Goal: Task Accomplishment & Management: Complete application form

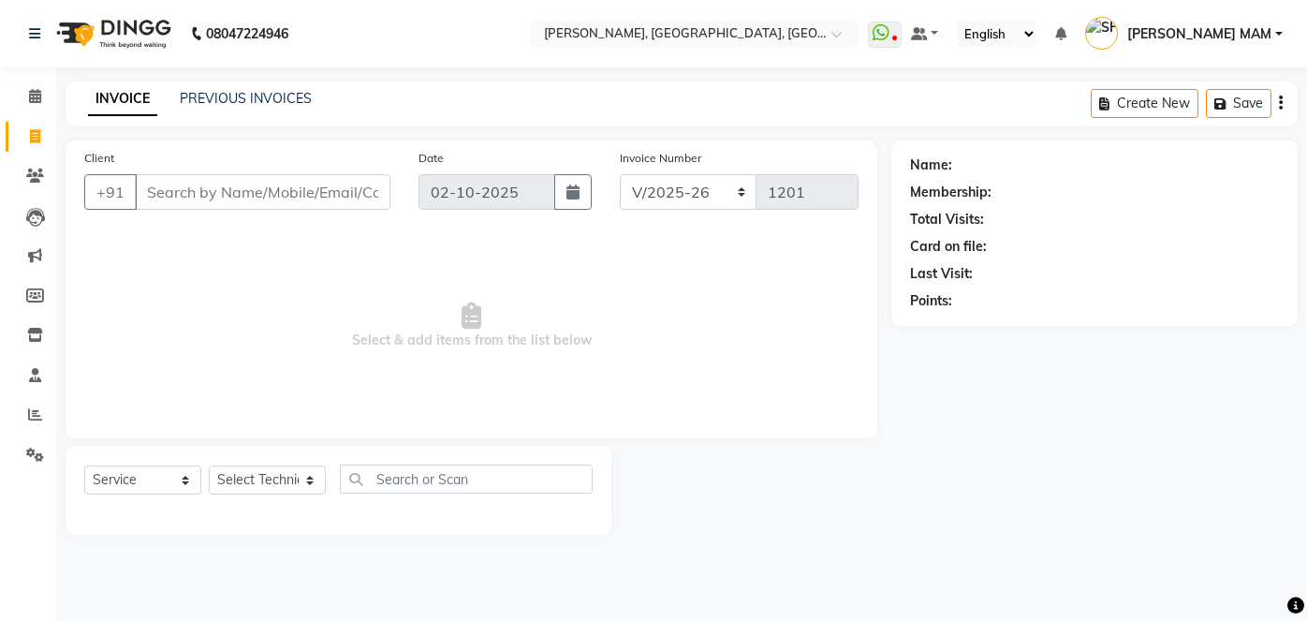
select select "5188"
select select "service"
type input "7838400297"
click at [335, 191] on span "Add Client" at bounding box center [342, 192] width 74 height 19
select select "21"
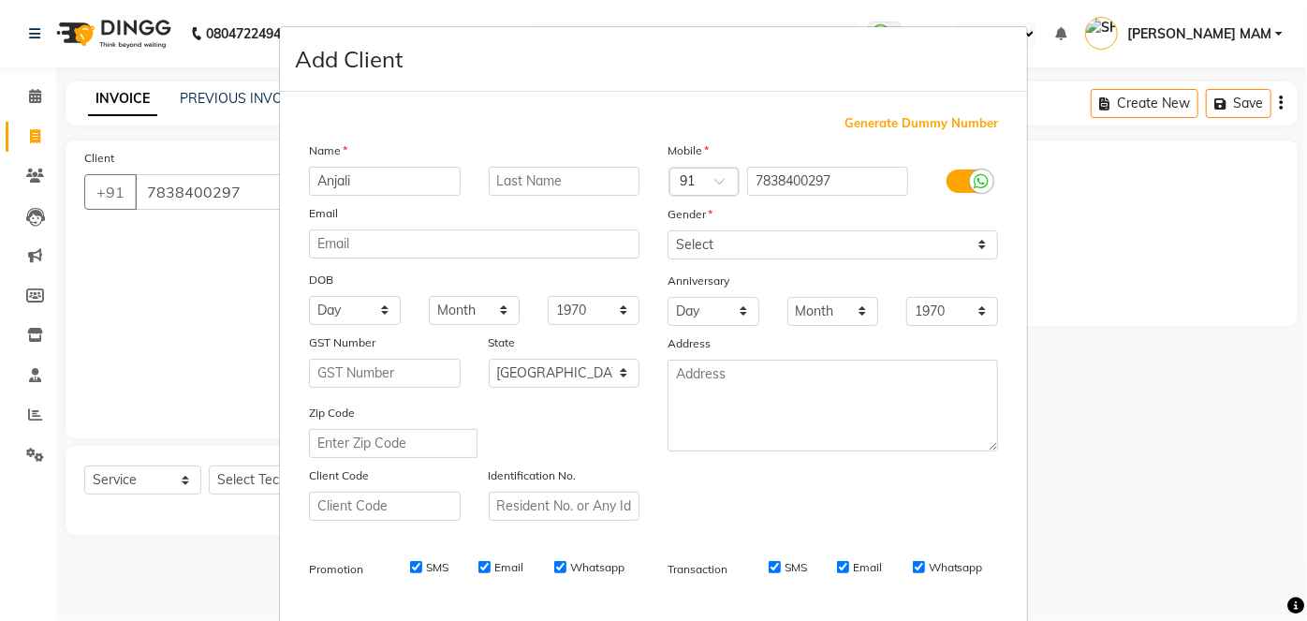
type input "Anjali"
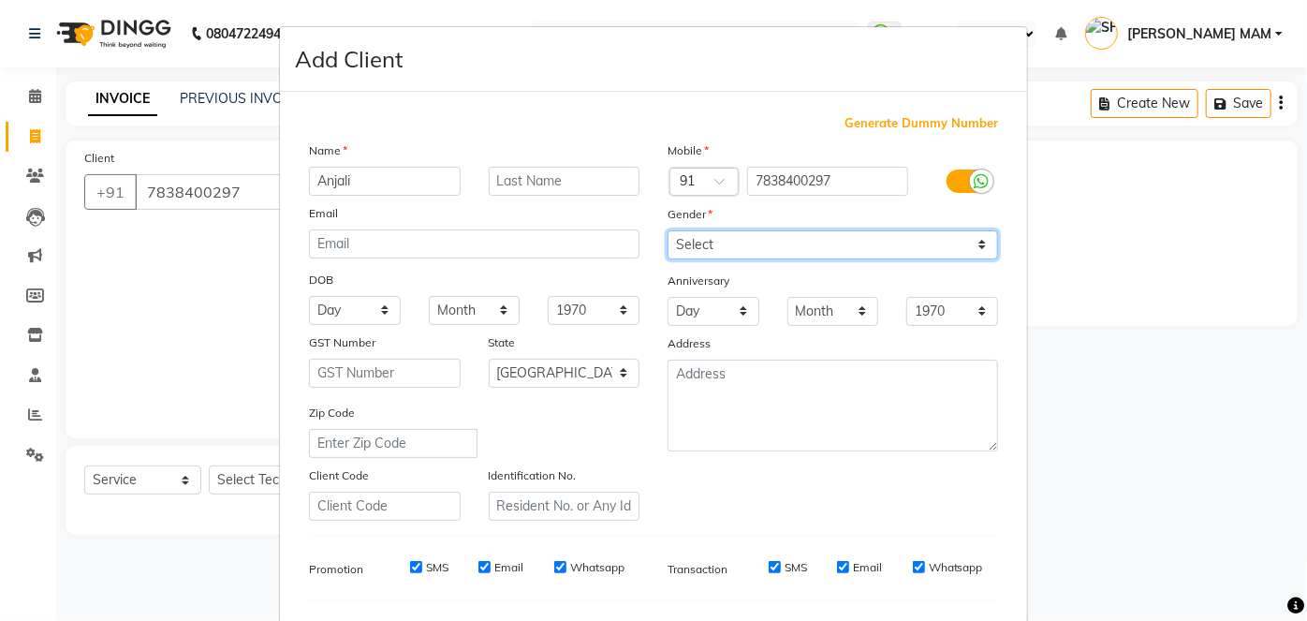
click at [982, 241] on select "Select [DEMOGRAPHIC_DATA] [DEMOGRAPHIC_DATA] Other Prefer Not To Say" at bounding box center [833, 244] width 331 height 29
select select "[DEMOGRAPHIC_DATA]"
click at [668, 230] on select "Select [DEMOGRAPHIC_DATA] [DEMOGRAPHIC_DATA] Other Prefer Not To Say" at bounding box center [833, 244] width 331 height 29
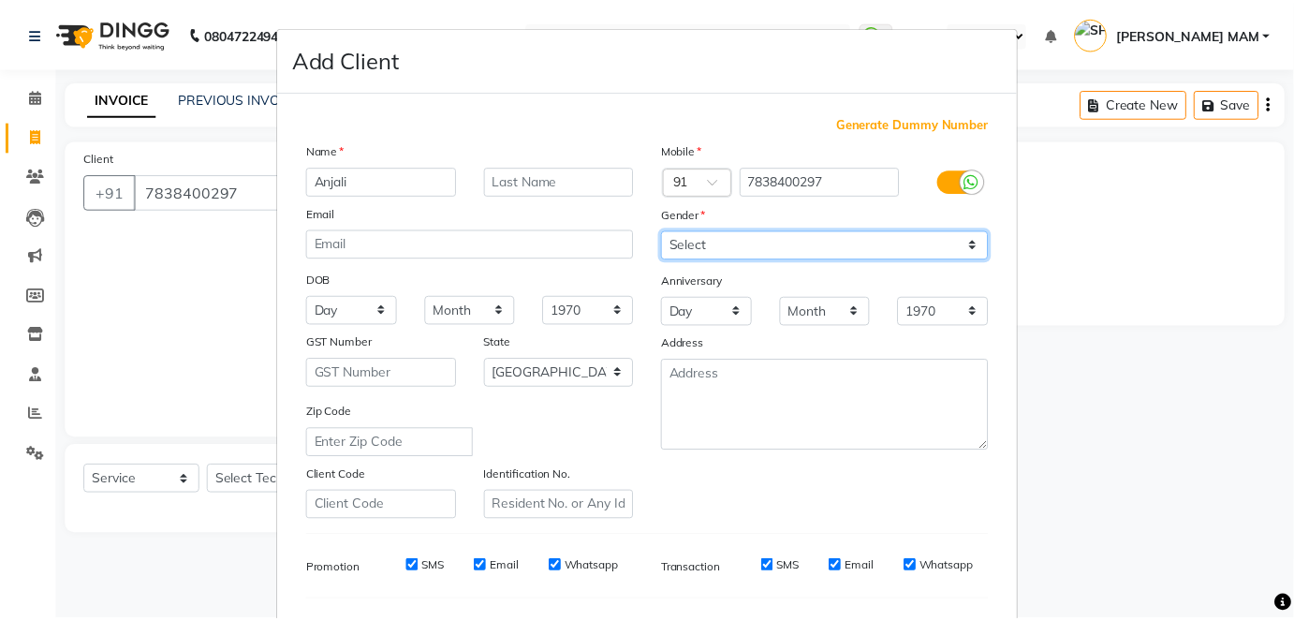
scroll to position [242, 0]
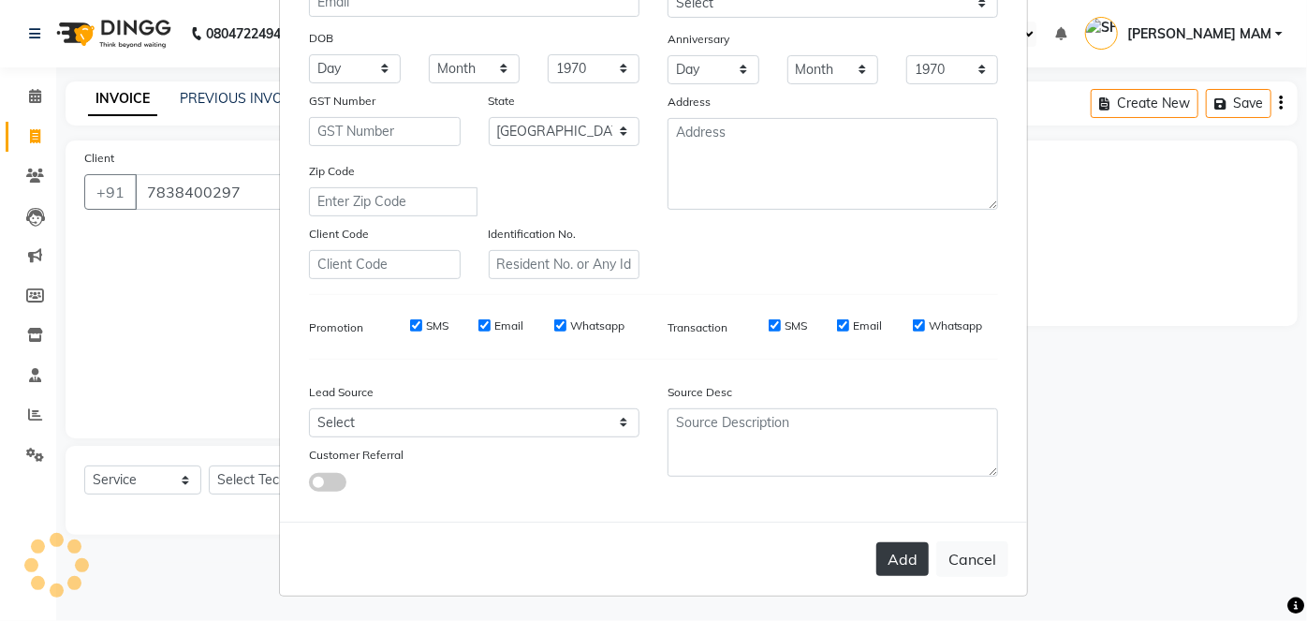
click at [913, 572] on button "Add" at bounding box center [903, 559] width 52 height 34
select select
select select "null"
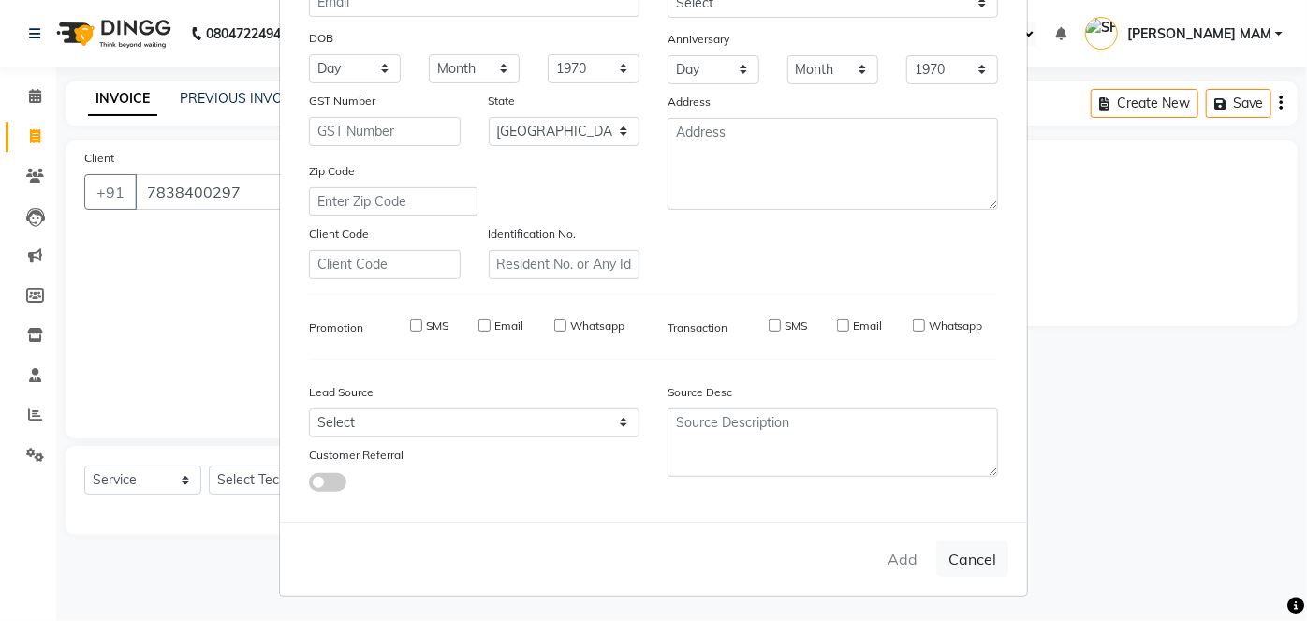
select select
checkbox input "false"
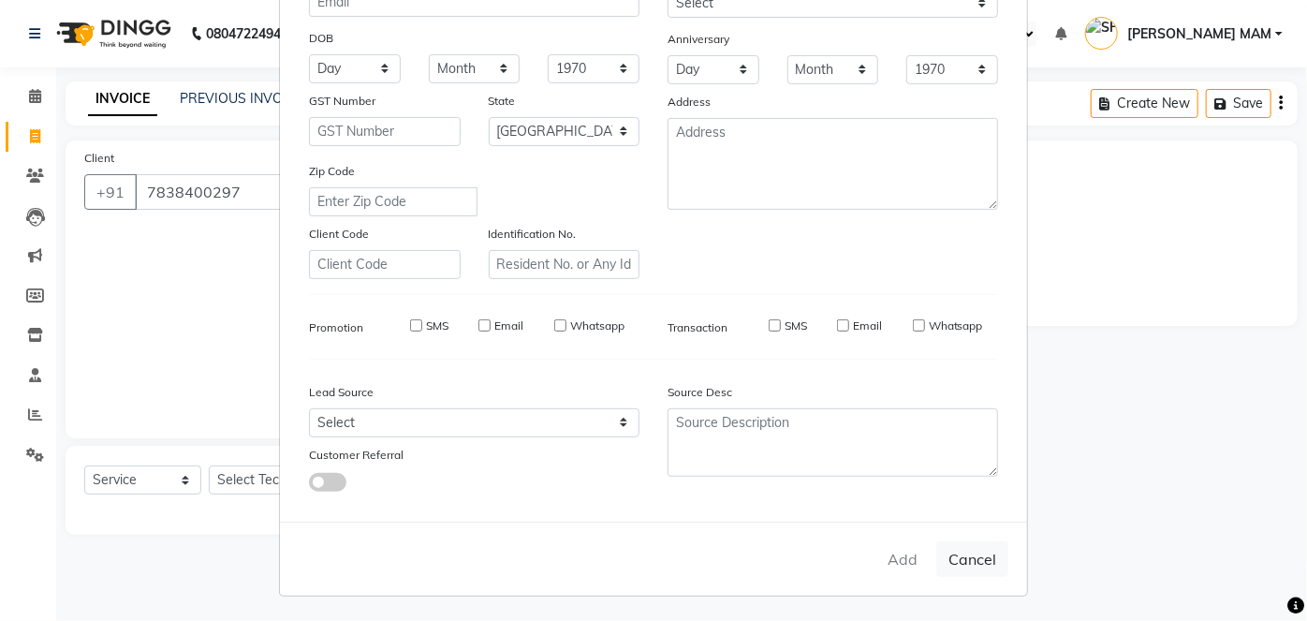
checkbox input "false"
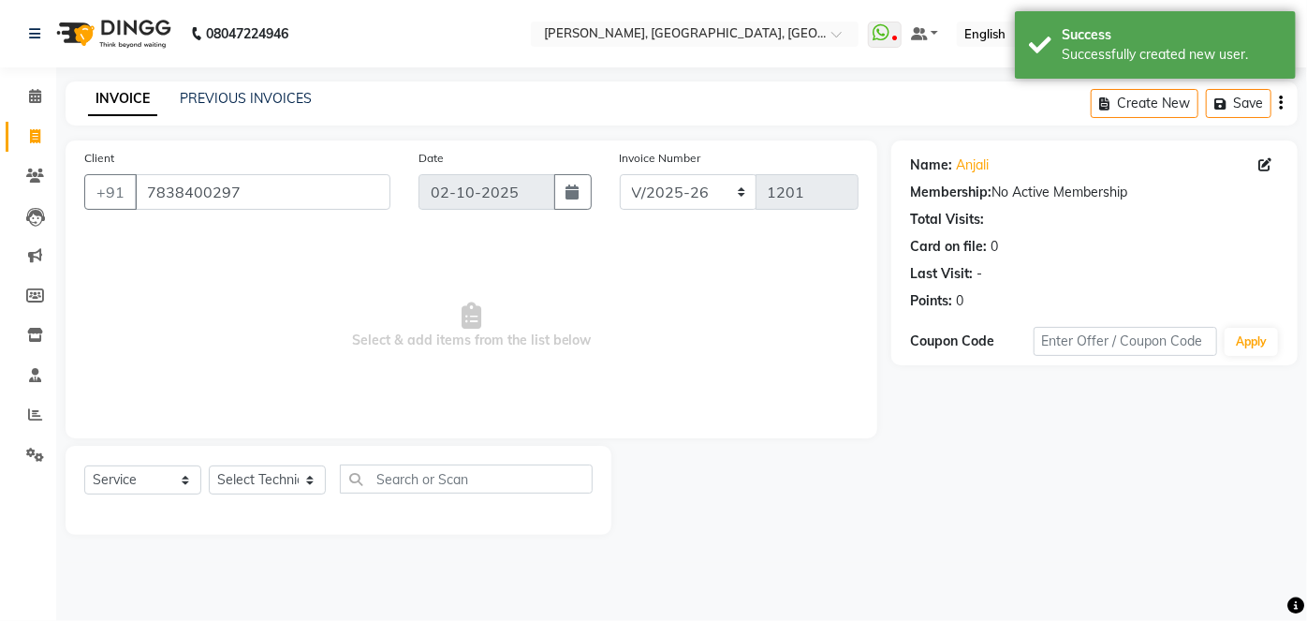
click at [339, 484] on div "Select Service Product Membership Package Voucher Prepaid Gift Card Select Tech…" at bounding box center [338, 487] width 509 height 44
click at [308, 480] on select "Select Technician [PERSON_NAME] MANAGER [PERSON_NAME] pawan SACHIN [PERSON_NAME…" at bounding box center [267, 479] width 117 height 29
select select "35370"
click at [209, 465] on select "Select Technician [PERSON_NAME] MANAGER [PERSON_NAME] pawan SACHIN [PERSON_NAME…" at bounding box center [267, 479] width 117 height 29
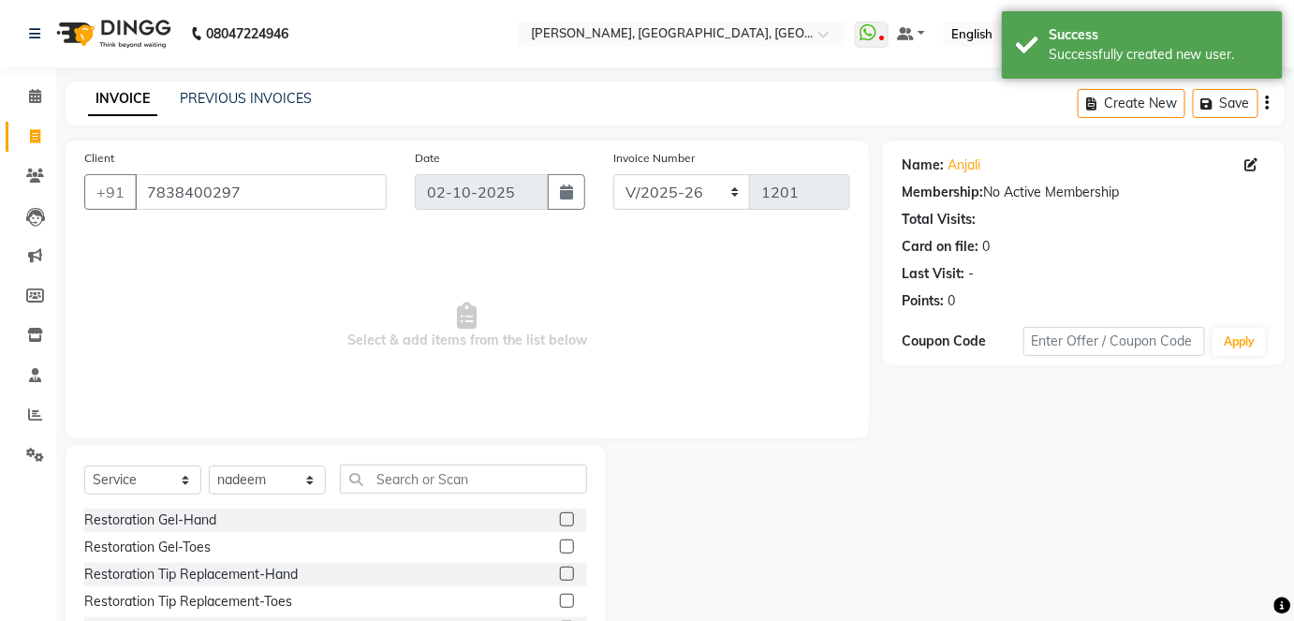
click at [389, 460] on div "Select Service Product Membership Package Voucher Prepaid Gift Card Select Tech…" at bounding box center [336, 584] width 540 height 276
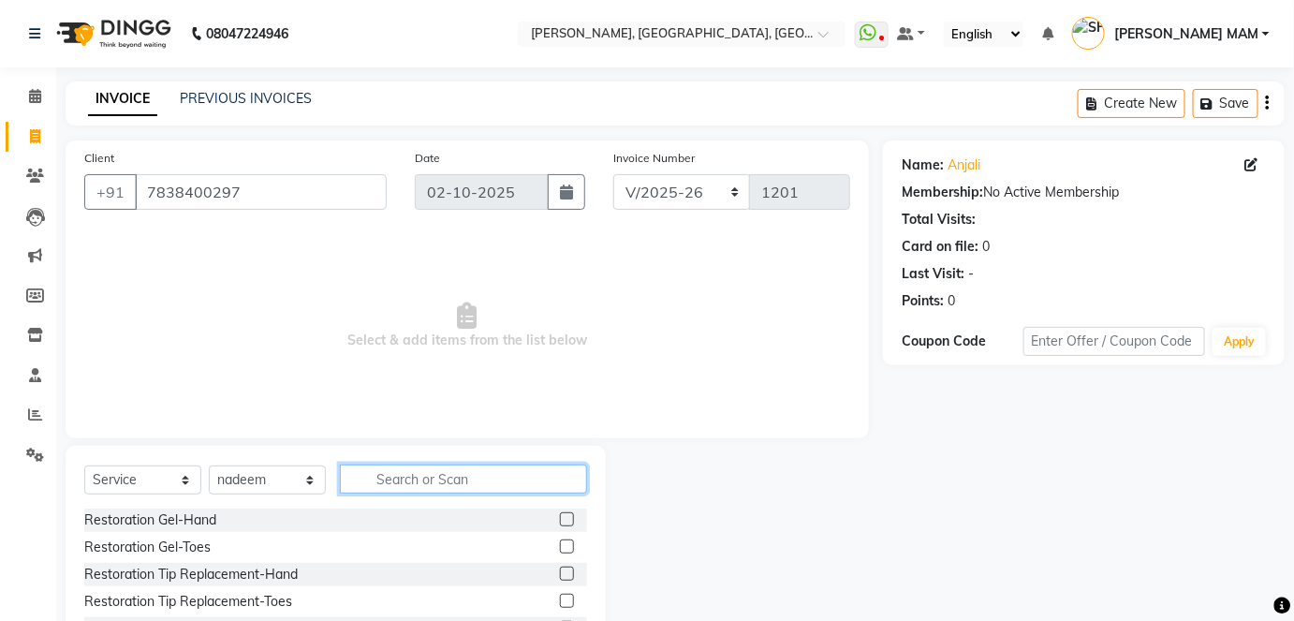
click at [383, 482] on input "text" at bounding box center [463, 479] width 247 height 29
type input "removal"
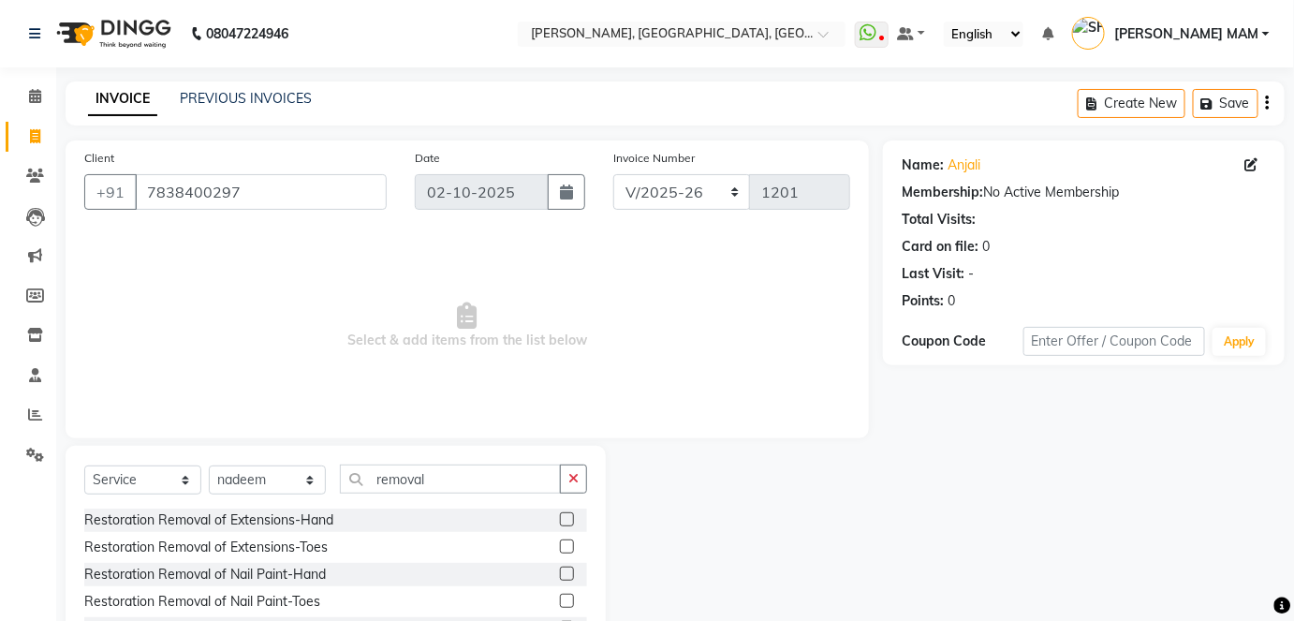
click at [570, 569] on label at bounding box center [567, 574] width 14 height 14
click at [570, 569] on input "checkbox" at bounding box center [566, 575] width 12 height 12
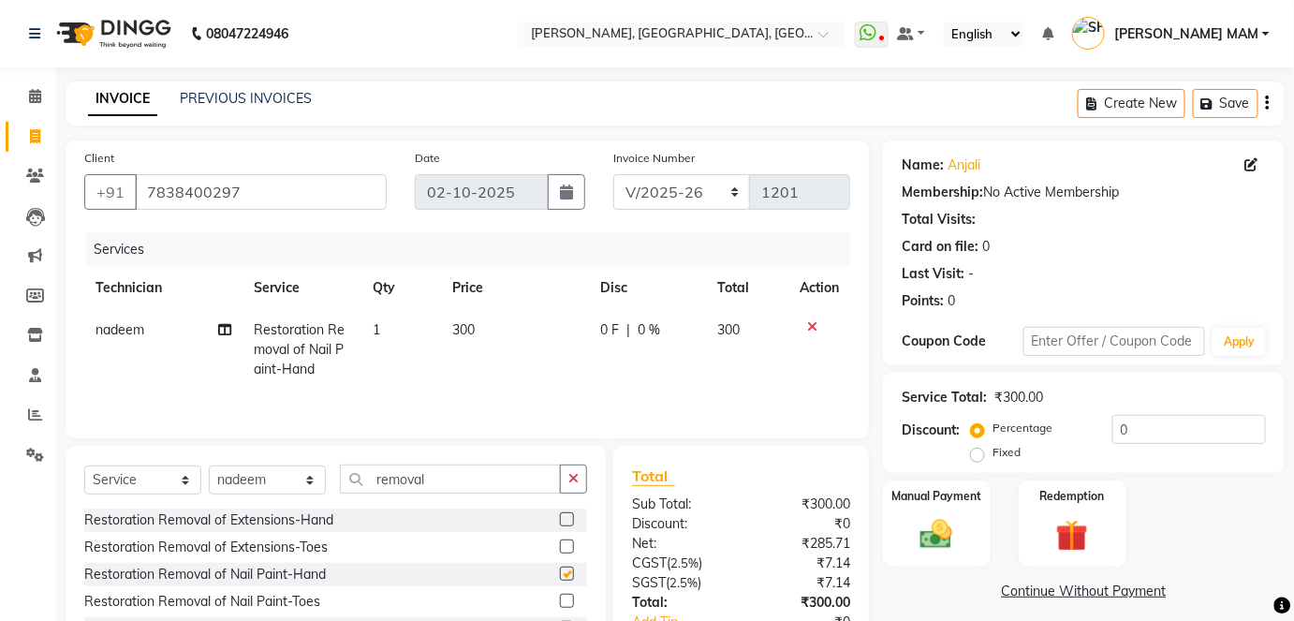
checkbox input "false"
click at [477, 362] on td "300" at bounding box center [515, 349] width 148 height 81
select select "35370"
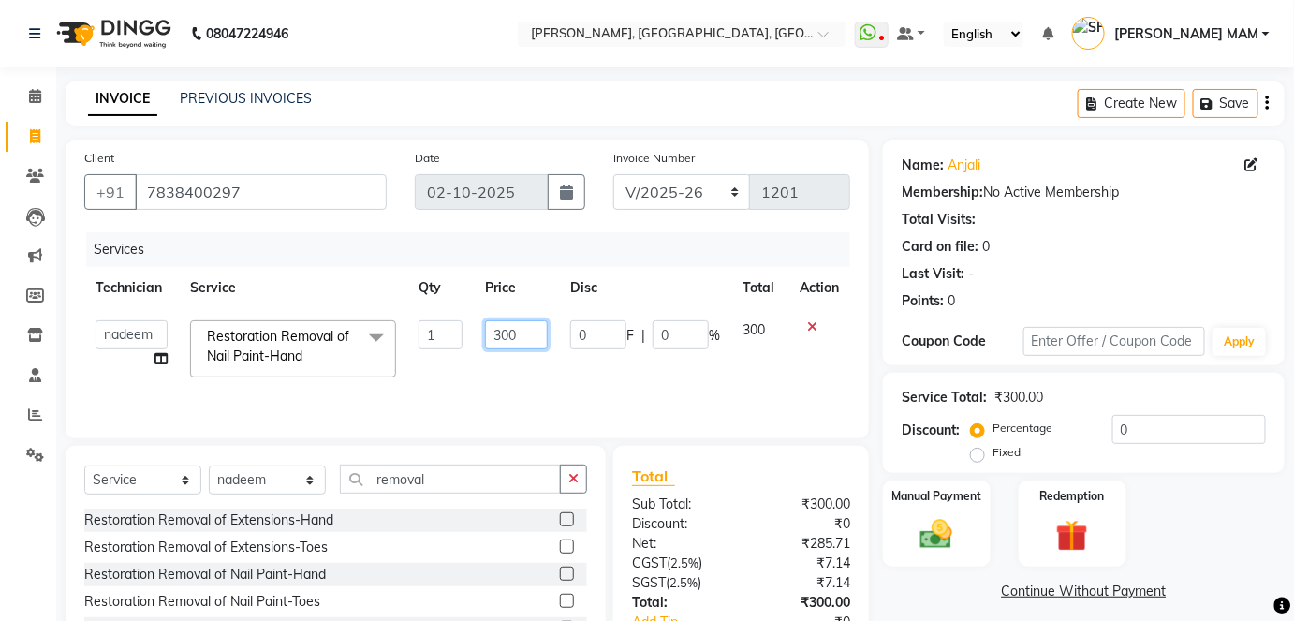
click at [528, 329] on input "300" at bounding box center [516, 334] width 63 height 29
type input "3"
type input "350"
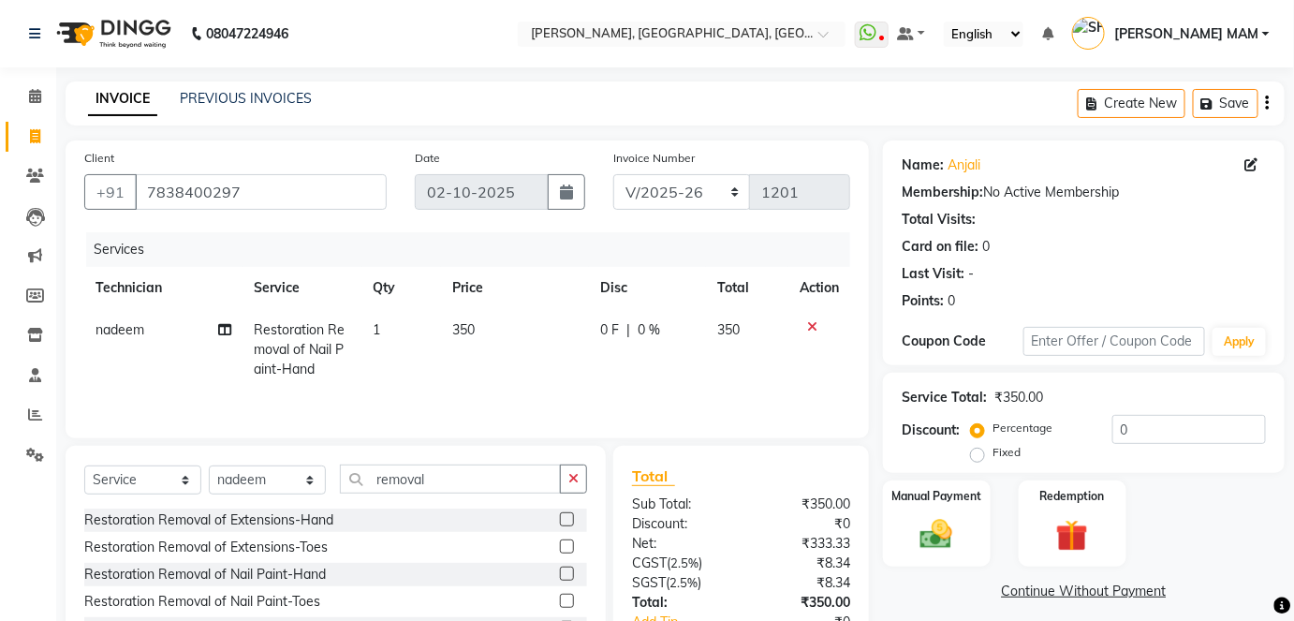
click at [541, 375] on td "350" at bounding box center [515, 349] width 148 height 81
select select "35370"
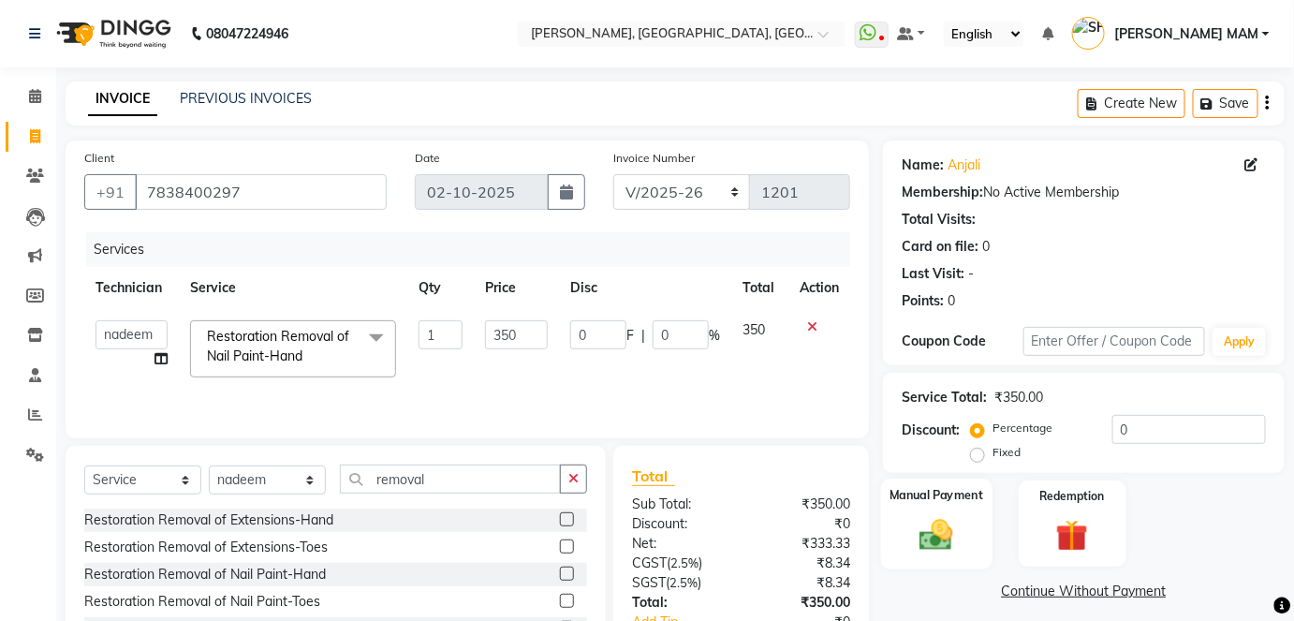
click at [947, 524] on img at bounding box center [936, 534] width 54 height 38
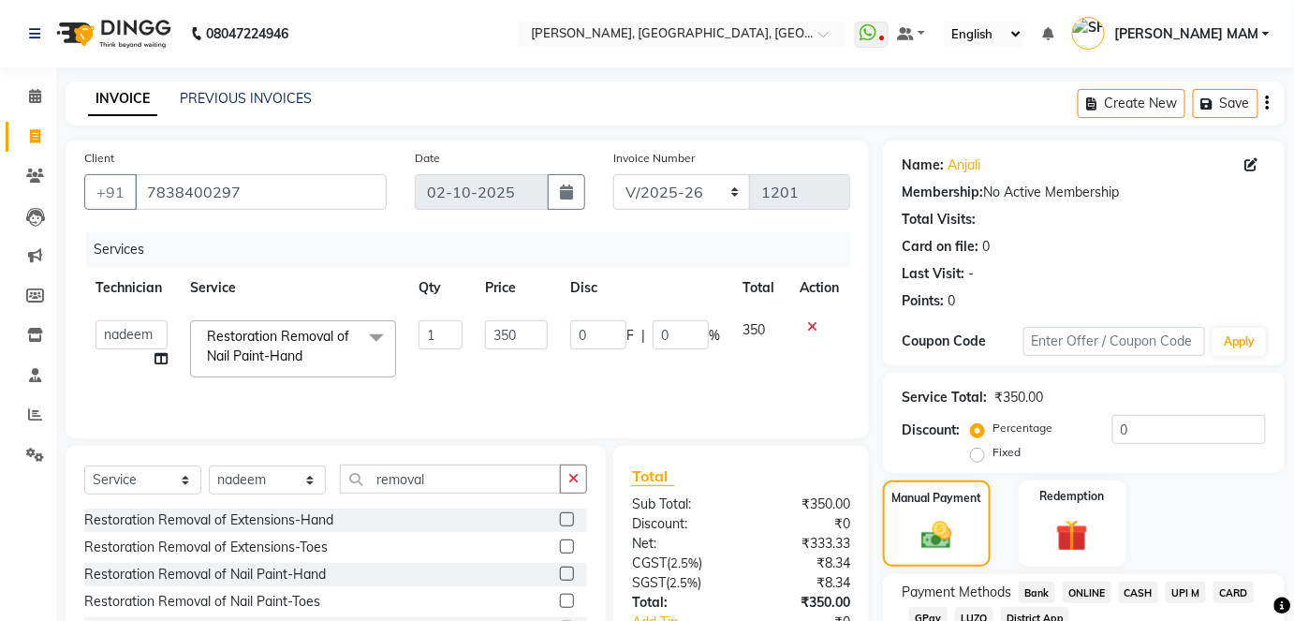
click at [1090, 583] on span "ONLINE" at bounding box center [1087, 593] width 49 height 22
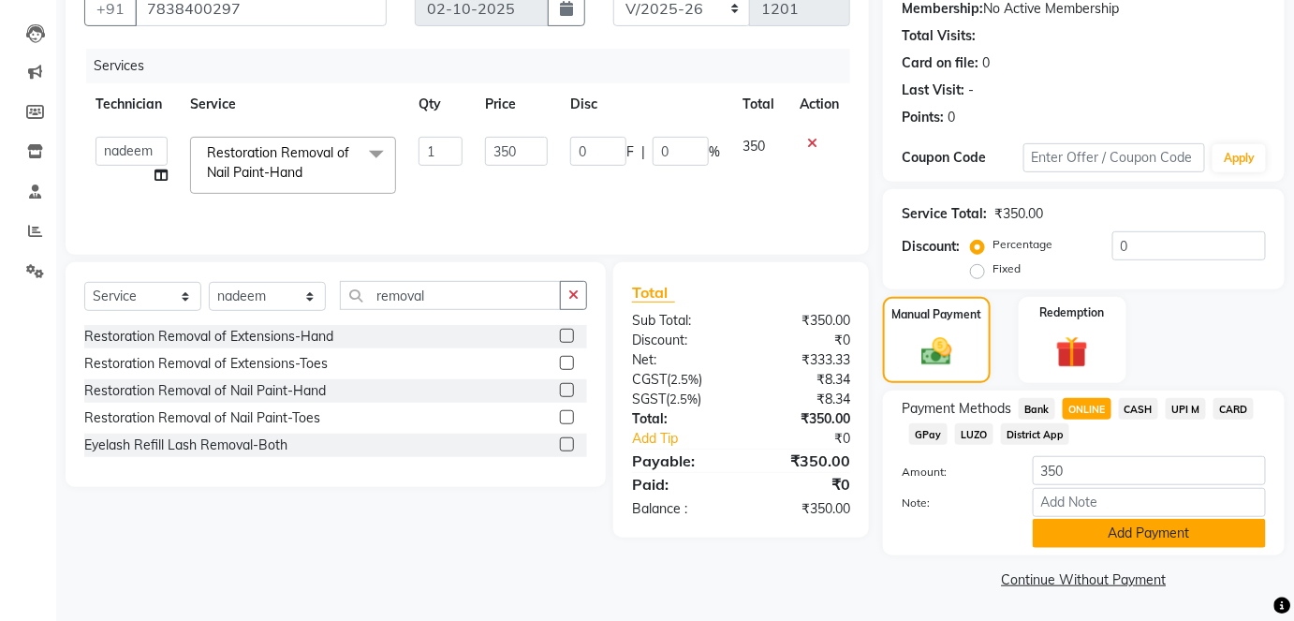
click at [1106, 538] on button "Add Payment" at bounding box center [1149, 533] width 233 height 29
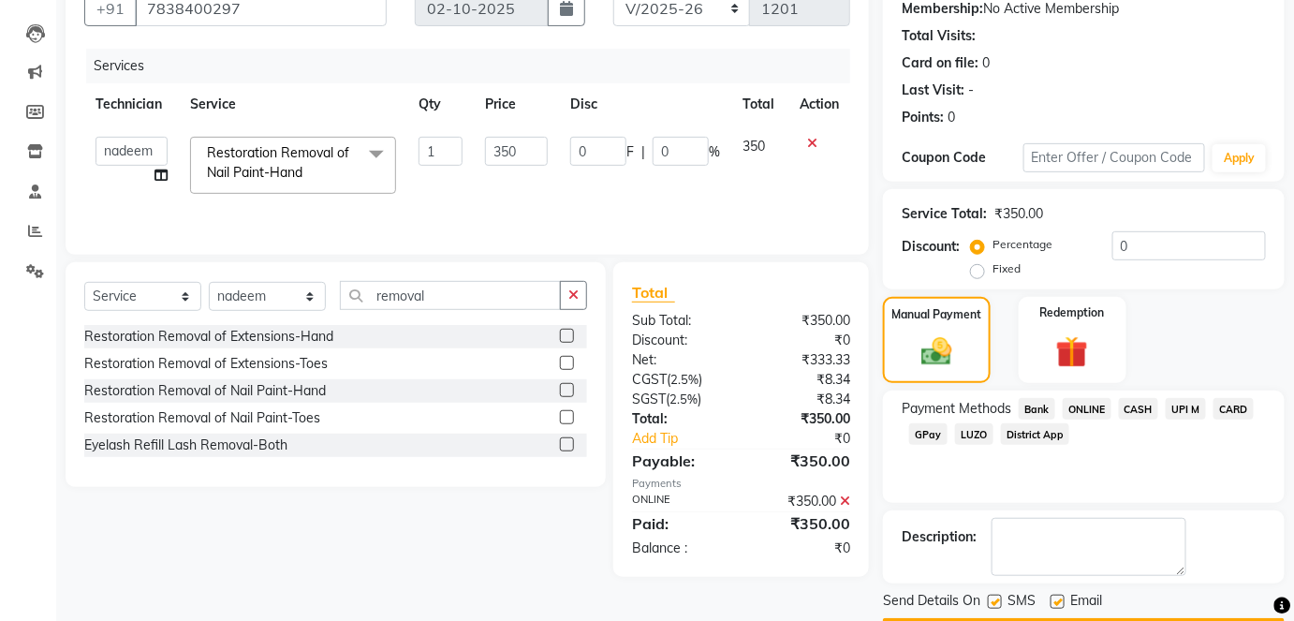
scroll to position [236, 0]
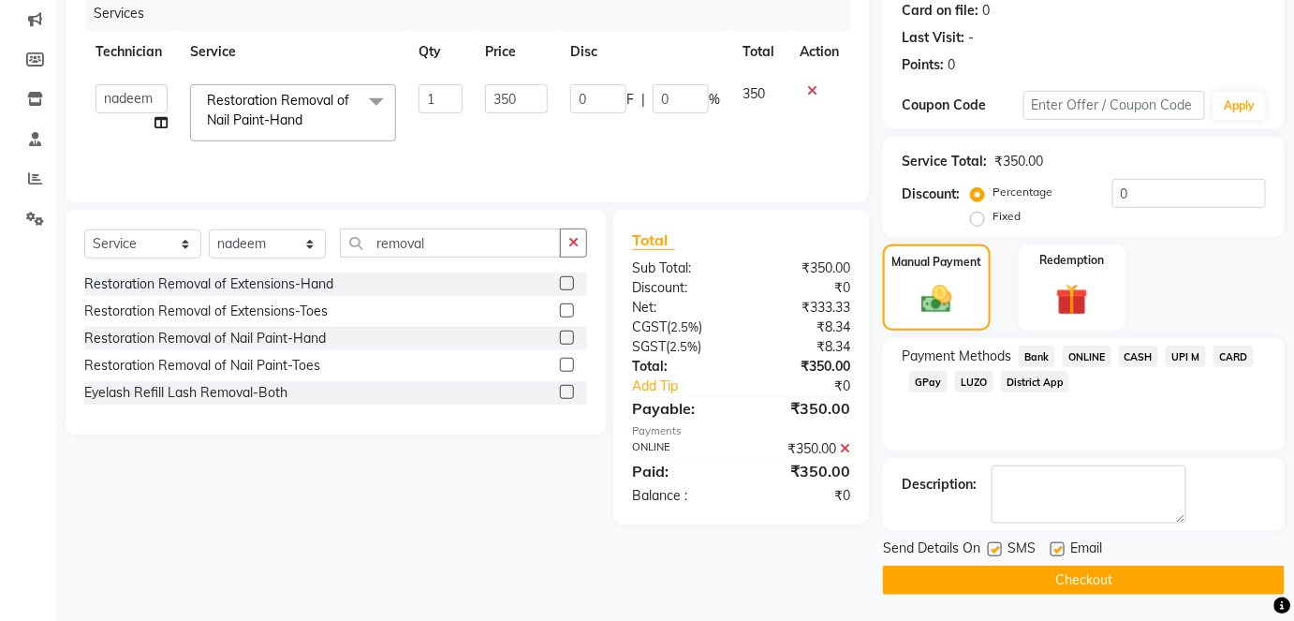
click at [1096, 582] on button "Checkout" at bounding box center [1084, 580] width 402 height 29
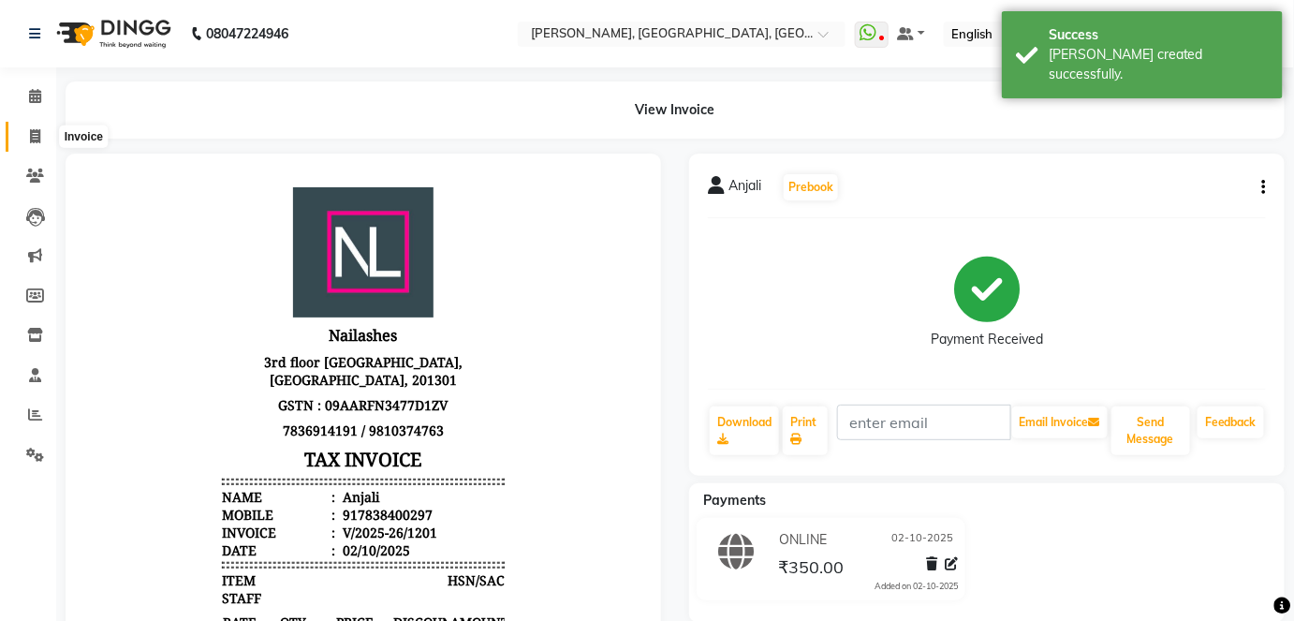
click at [27, 130] on span at bounding box center [35, 137] width 33 height 22
select select "5188"
select select "service"
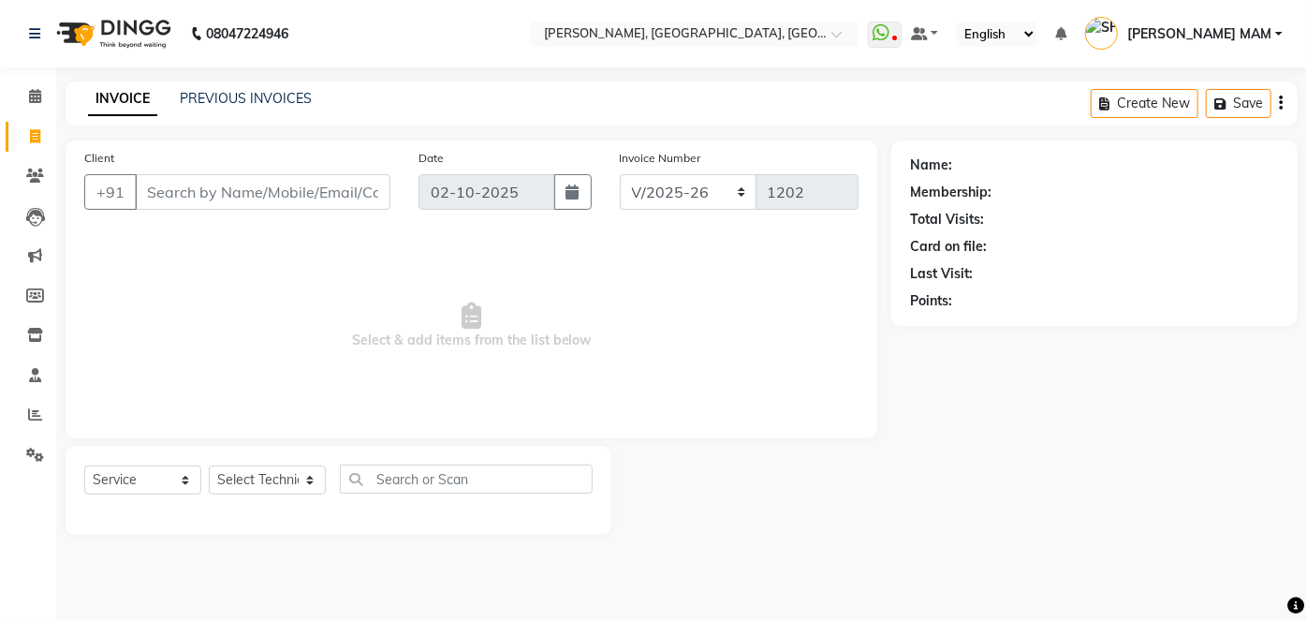
click at [27, 130] on span at bounding box center [35, 137] width 33 height 22
select select "service"
type input "1202"
select select "5188"
drag, startPoint x: 27, startPoint y: 130, endPoint x: 39, endPoint y: 71, distance: 60.2
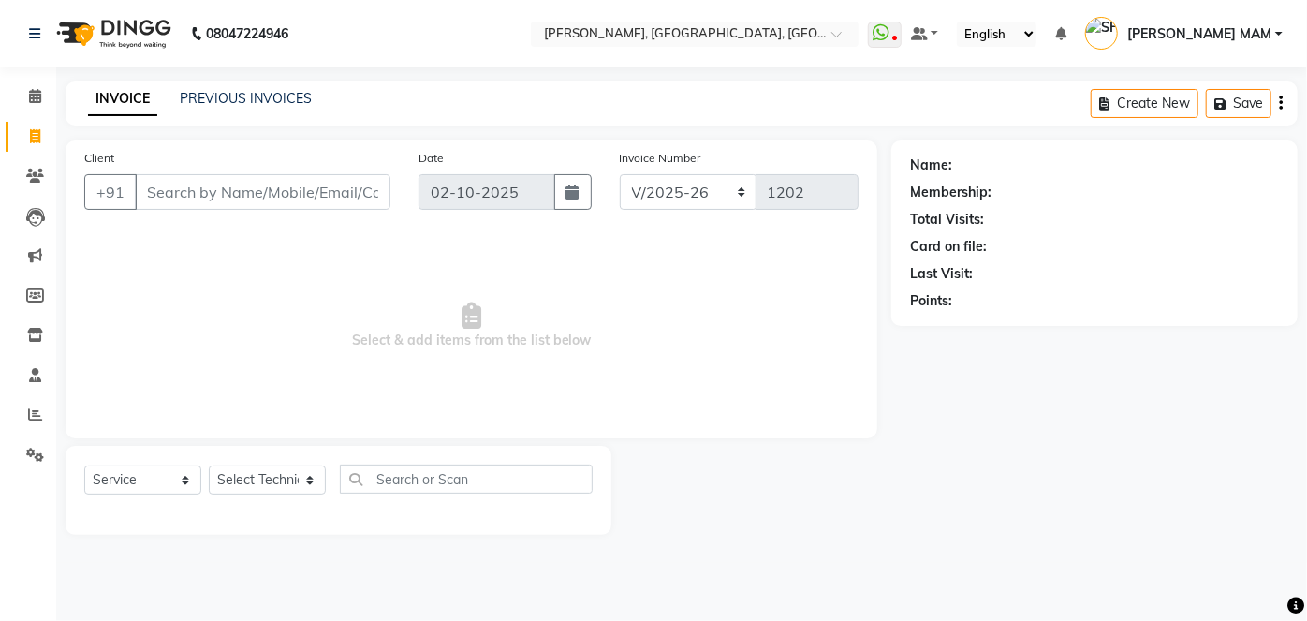
click at [39, 71] on div "Calendar Invoice Clients Leads Marketing Members Inventory Staff Reports Settin…" at bounding box center [126, 322] width 253 height 539
click at [163, 196] on input "Client" at bounding box center [263, 192] width 256 height 36
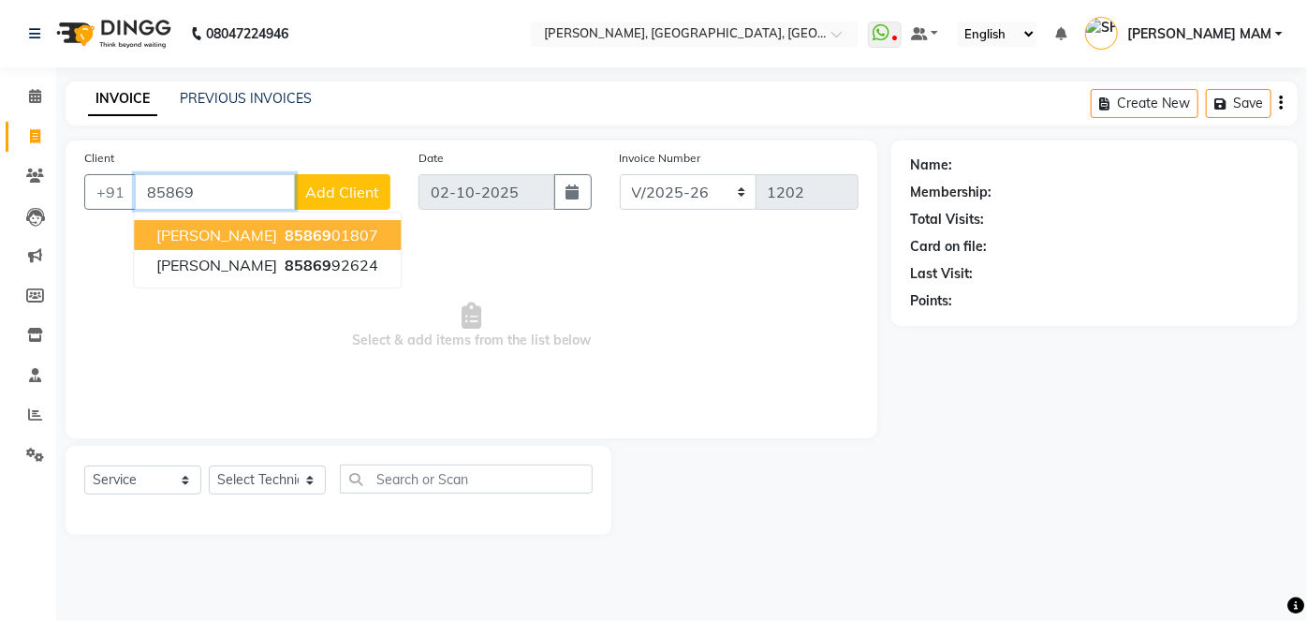
click at [310, 229] on ngb-highlight "85869 01807" at bounding box center [329, 235] width 97 height 19
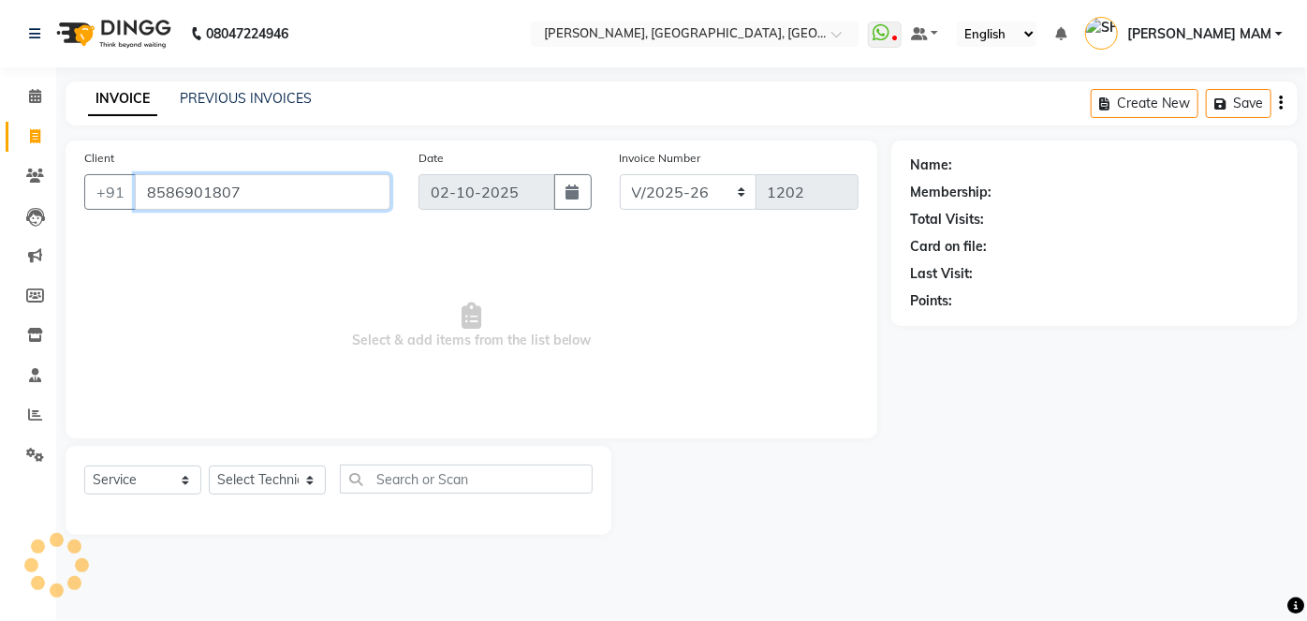
type input "8586901807"
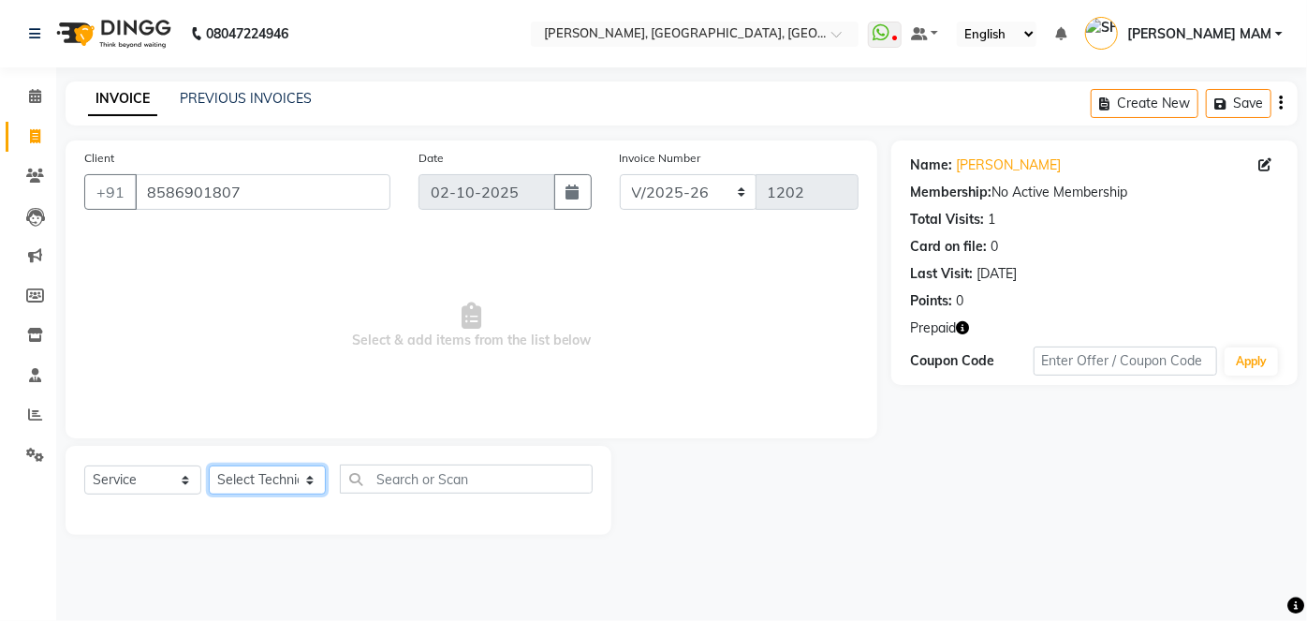
click at [311, 487] on select "Select Technician [PERSON_NAME] MANAGER [PERSON_NAME] pawan SACHIN [PERSON_NAME…" at bounding box center [267, 479] width 117 height 29
select select "35800"
click at [209, 465] on select "Select Technician [PERSON_NAME] MANAGER [PERSON_NAME] pawan SACHIN [PERSON_NAME…" at bounding box center [267, 479] width 117 height 29
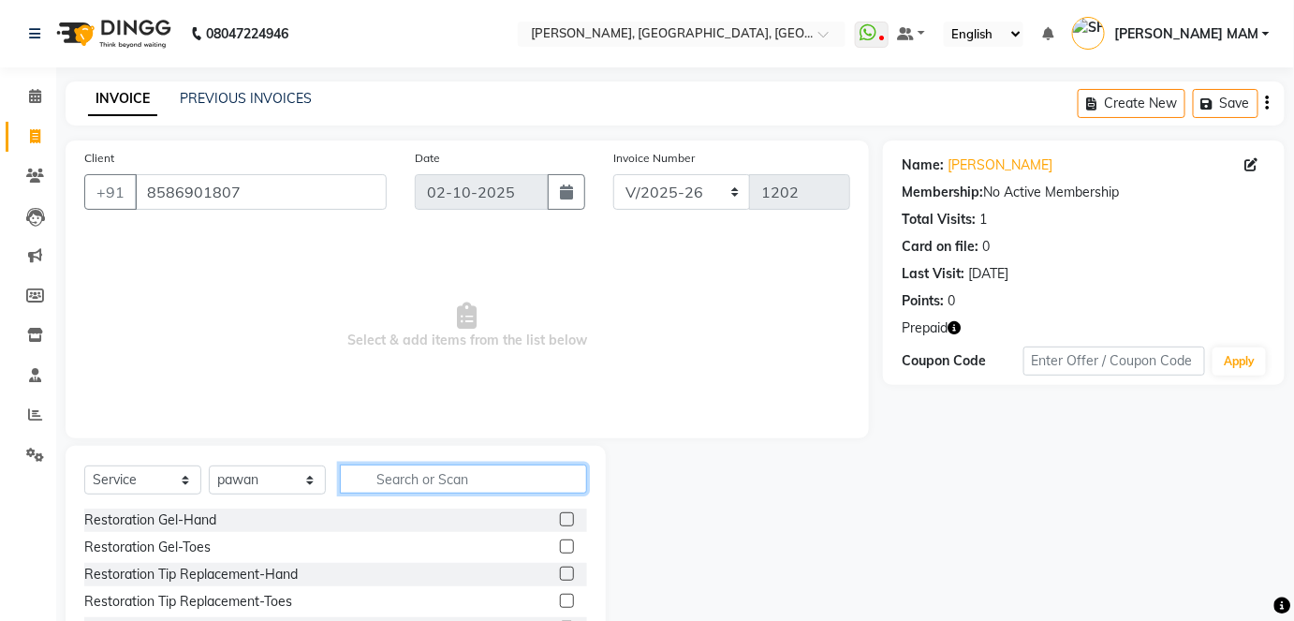
click at [391, 485] on input "text" at bounding box center [463, 479] width 247 height 29
type input "fr"
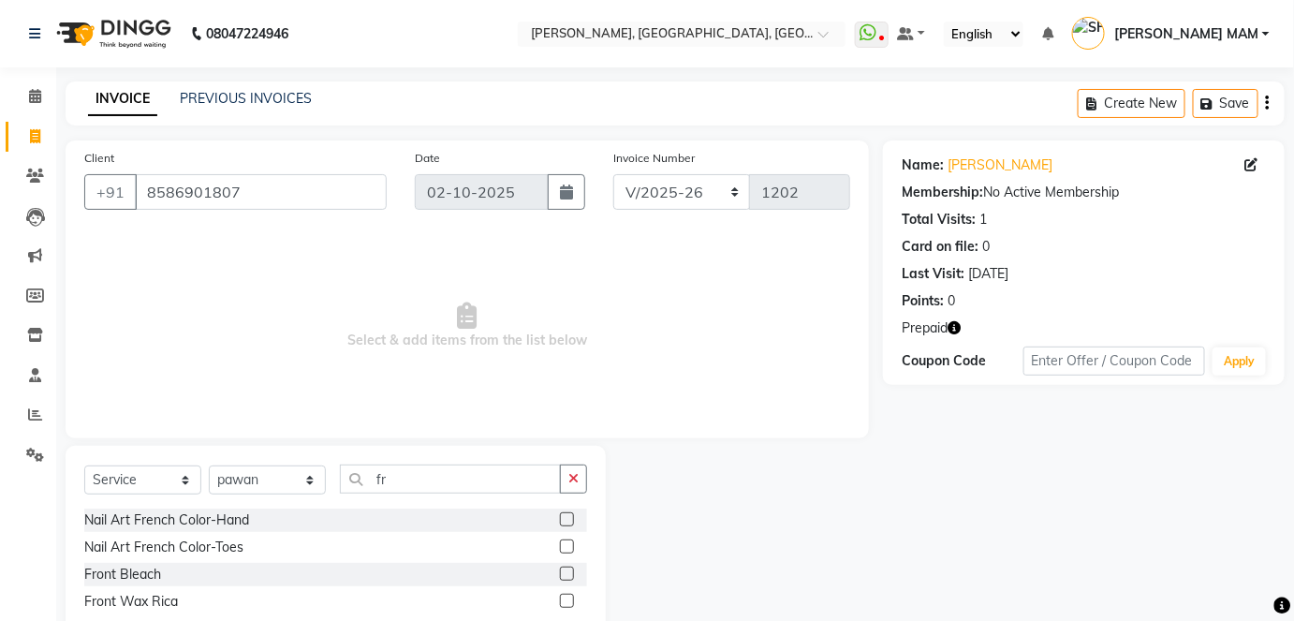
click at [569, 515] on label at bounding box center [567, 519] width 14 height 14
click at [569, 515] on input "checkbox" at bounding box center [566, 520] width 12 height 12
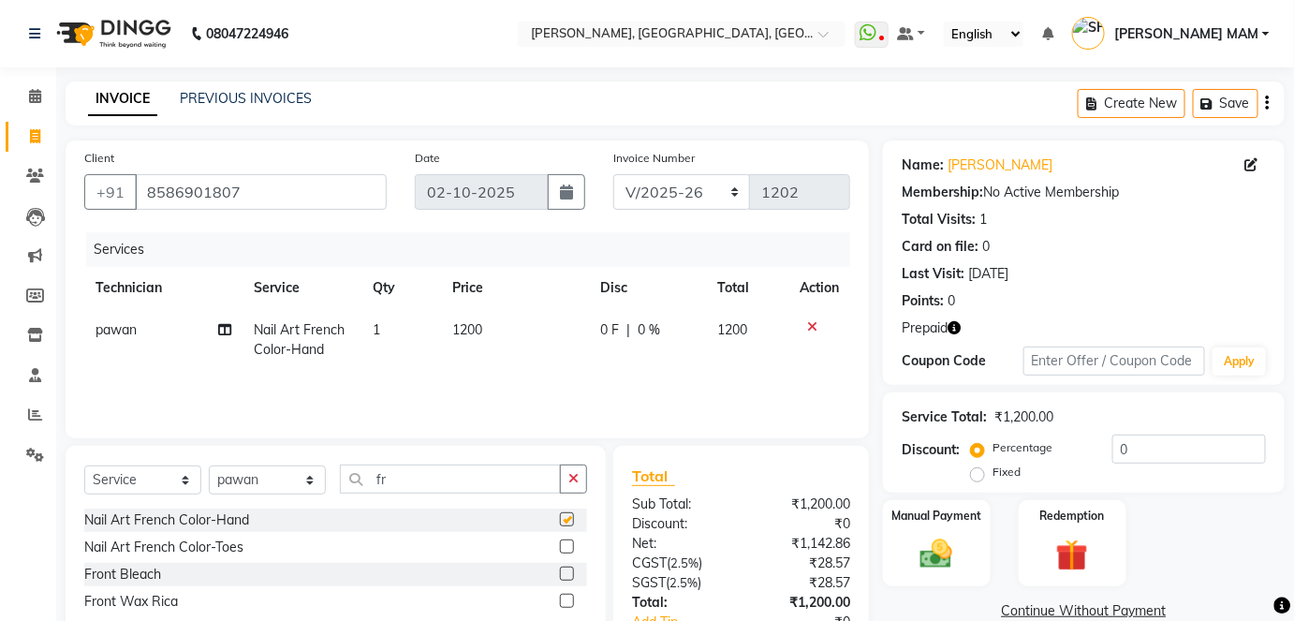
checkbox input "false"
click at [307, 482] on select "Select Technician [PERSON_NAME] MANAGER [PERSON_NAME] pawan SACHIN [PERSON_NAME…" at bounding box center [267, 479] width 117 height 29
select select "68862"
click at [209, 465] on select "Select Technician [PERSON_NAME] MANAGER [PERSON_NAME] pawan SACHIN [PERSON_NAME…" at bounding box center [267, 479] width 117 height 29
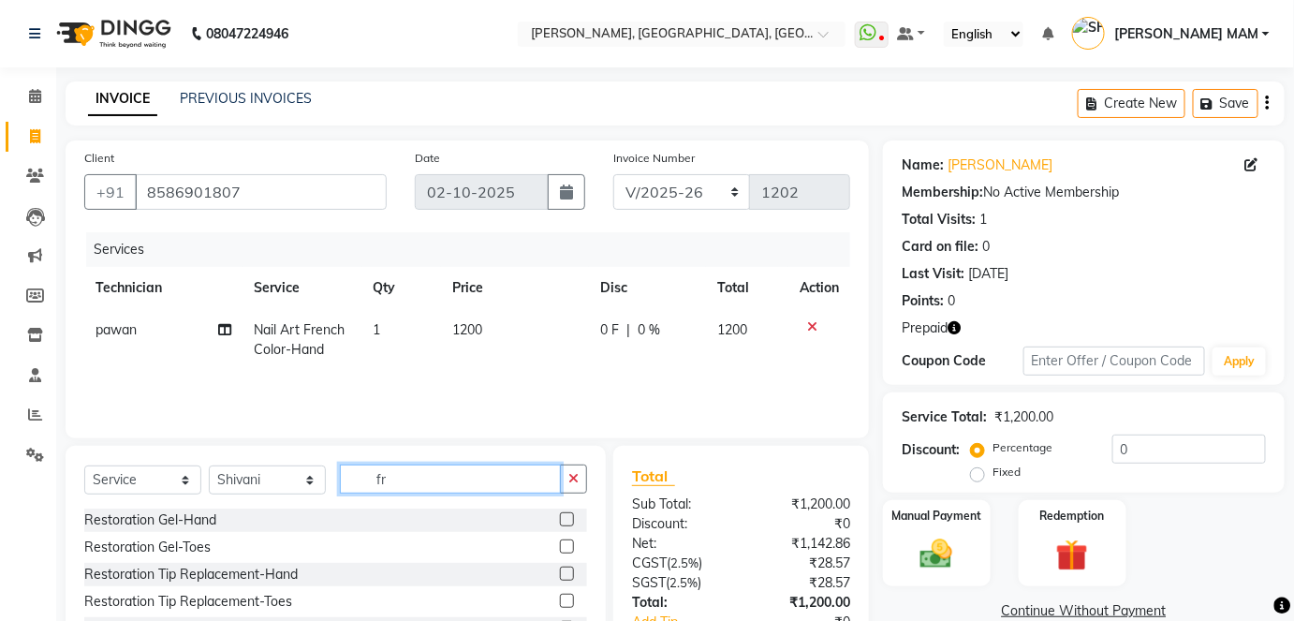
click at [442, 481] on input "fr" at bounding box center [450, 479] width 221 height 29
type input "f"
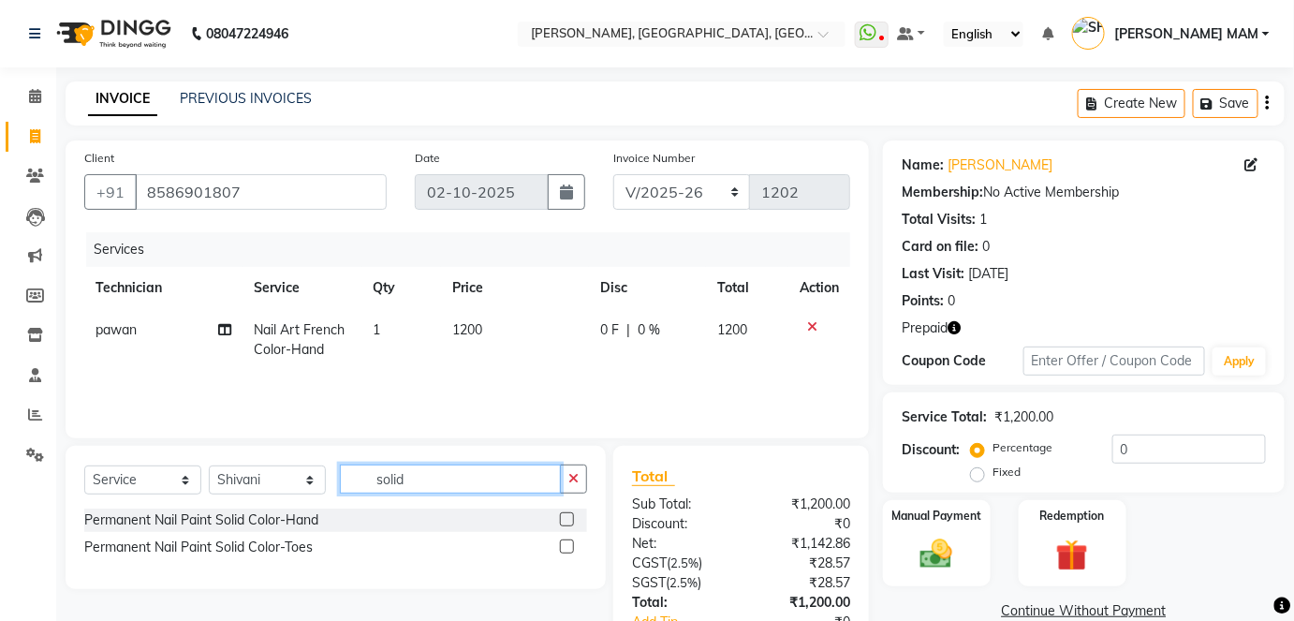
type input "solid"
click at [569, 546] on label at bounding box center [567, 546] width 14 height 14
click at [569, 546] on input "checkbox" at bounding box center [566, 547] width 12 height 12
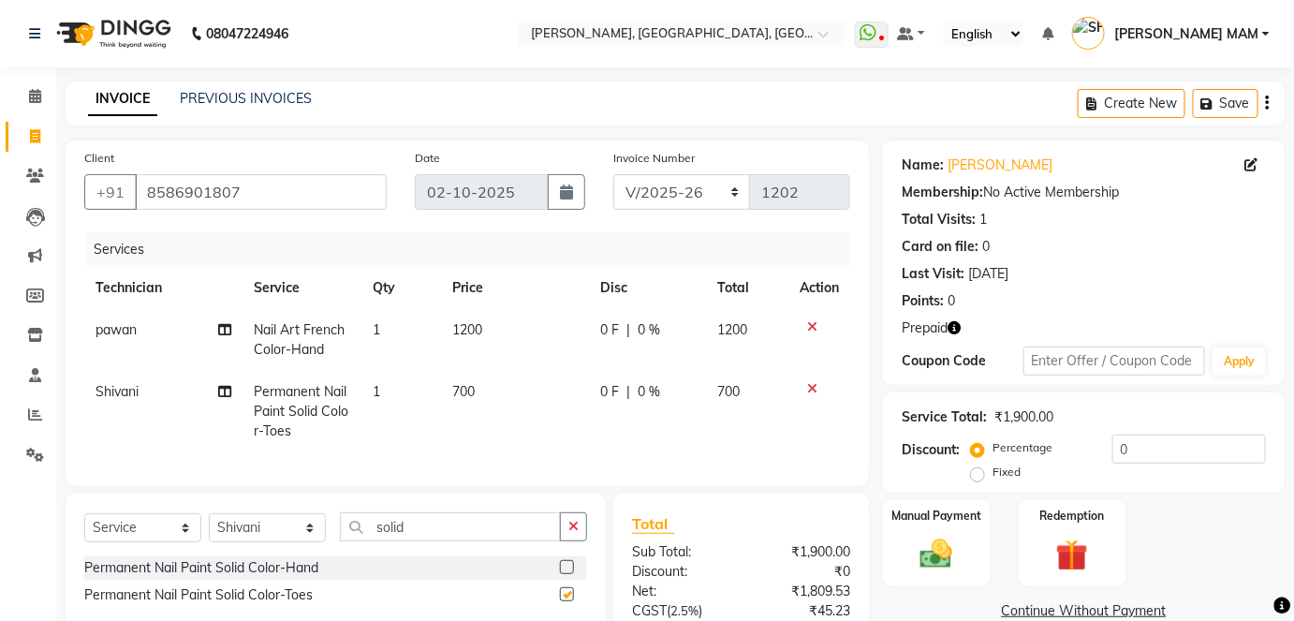
checkbox input "false"
click at [502, 332] on td "1200" at bounding box center [515, 340] width 148 height 62
select select "35800"
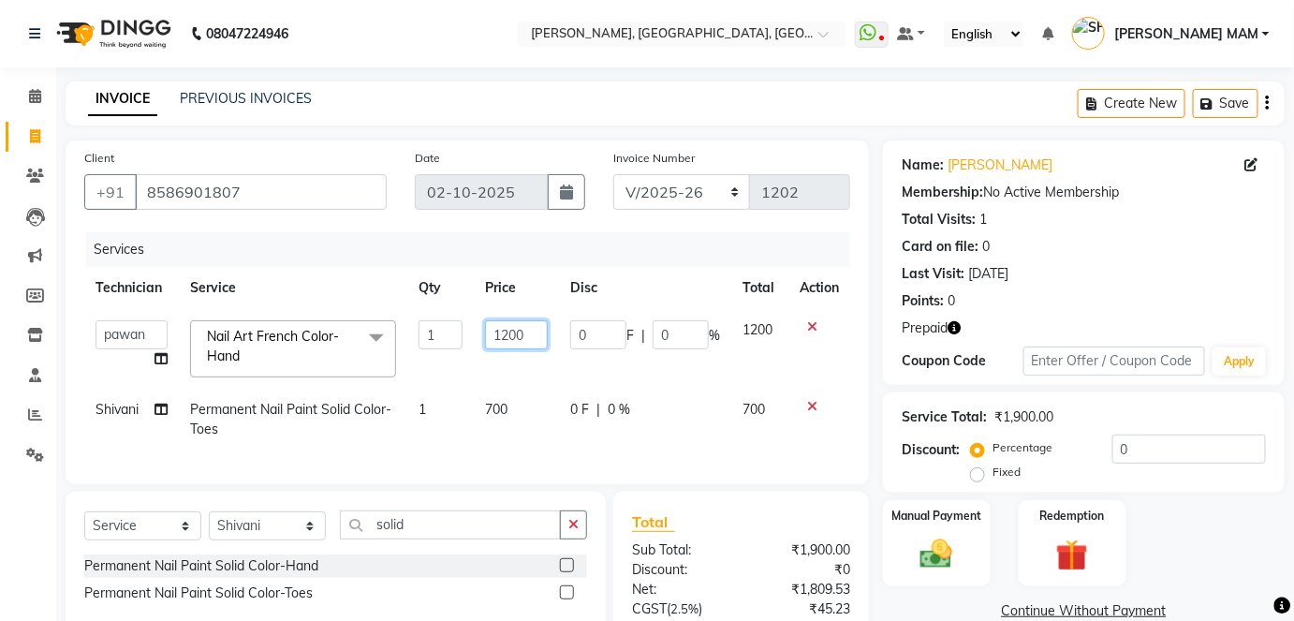
click at [537, 332] on input "1200" at bounding box center [516, 334] width 63 height 29
type input "1"
type input "2400"
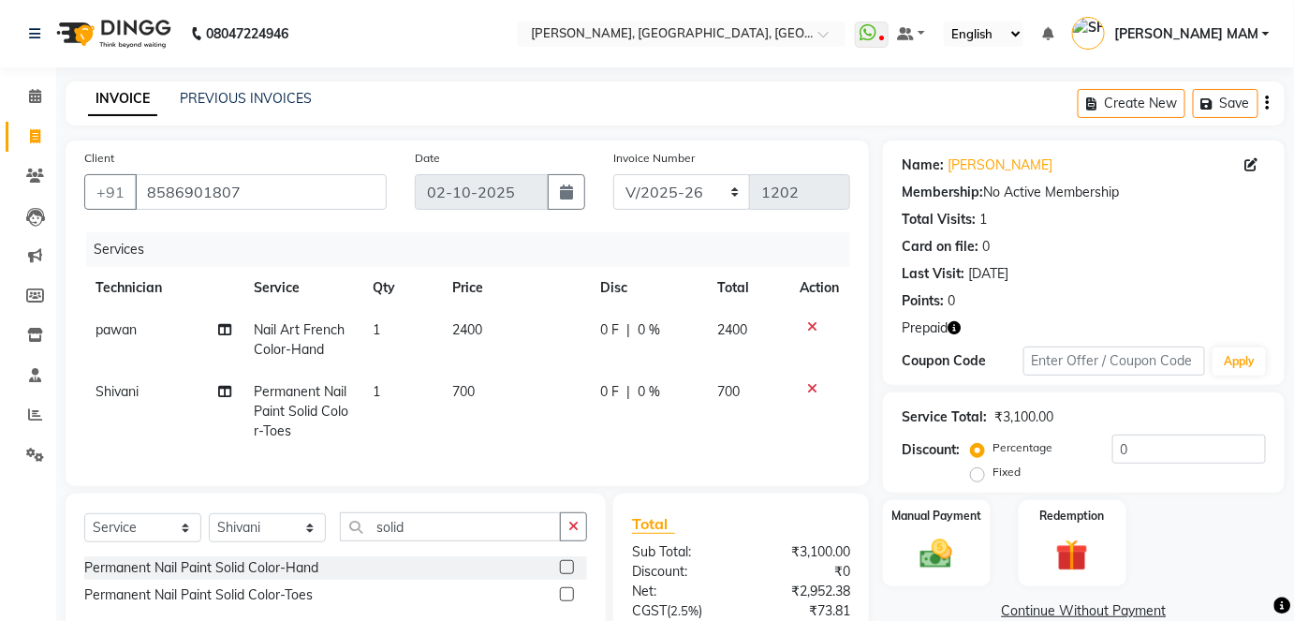
click at [516, 409] on td "700" at bounding box center [515, 411] width 148 height 81
select select "68862"
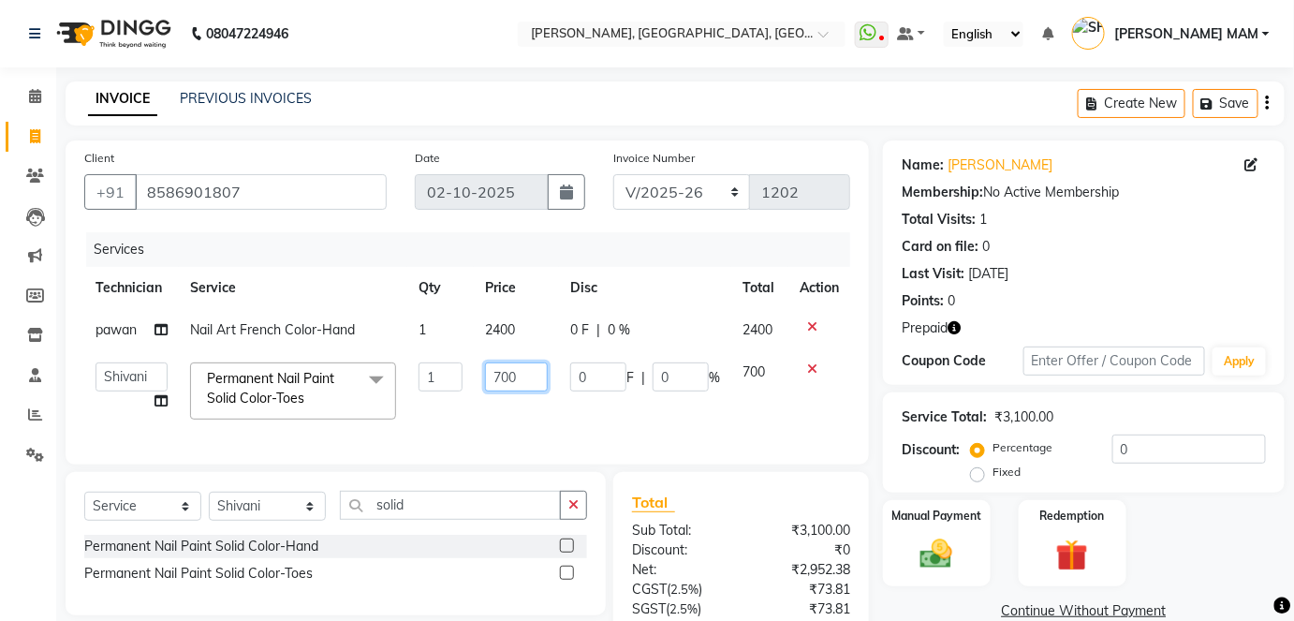
click at [529, 375] on input "700" at bounding box center [516, 376] width 63 height 29
type input "7"
type input "800"
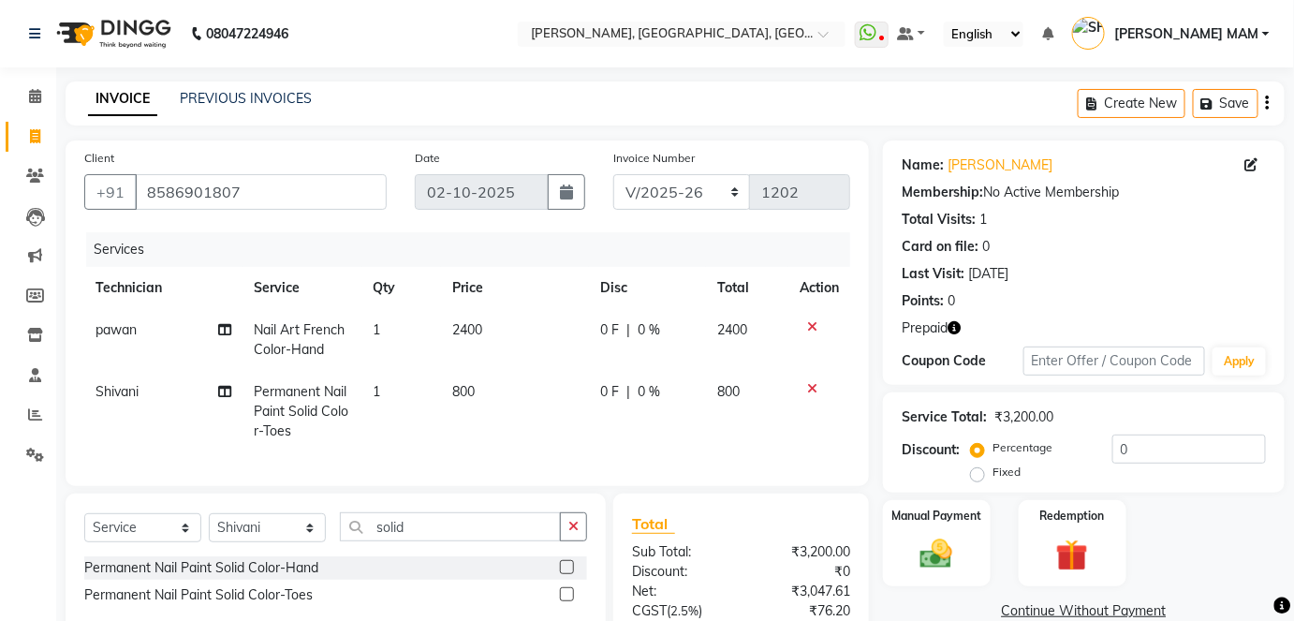
click at [652, 419] on td "0 F | 0 %" at bounding box center [647, 411] width 117 height 81
select select "68862"
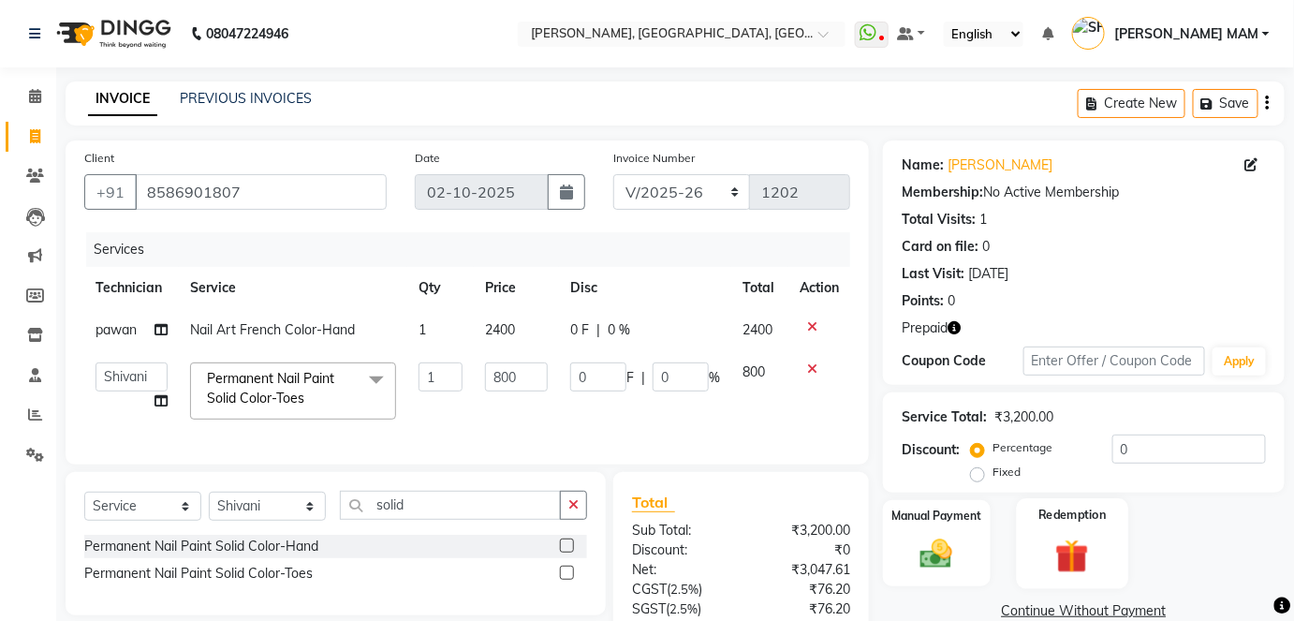
click at [1082, 554] on img at bounding box center [1072, 556] width 54 height 42
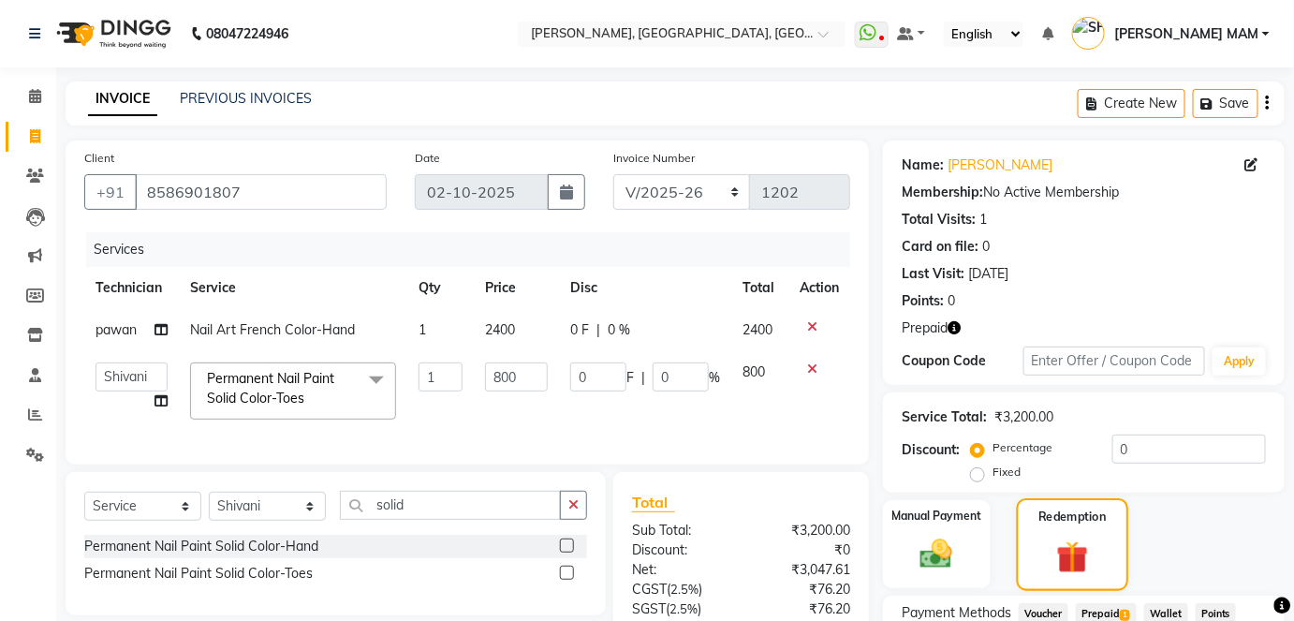
scroll to position [165, 0]
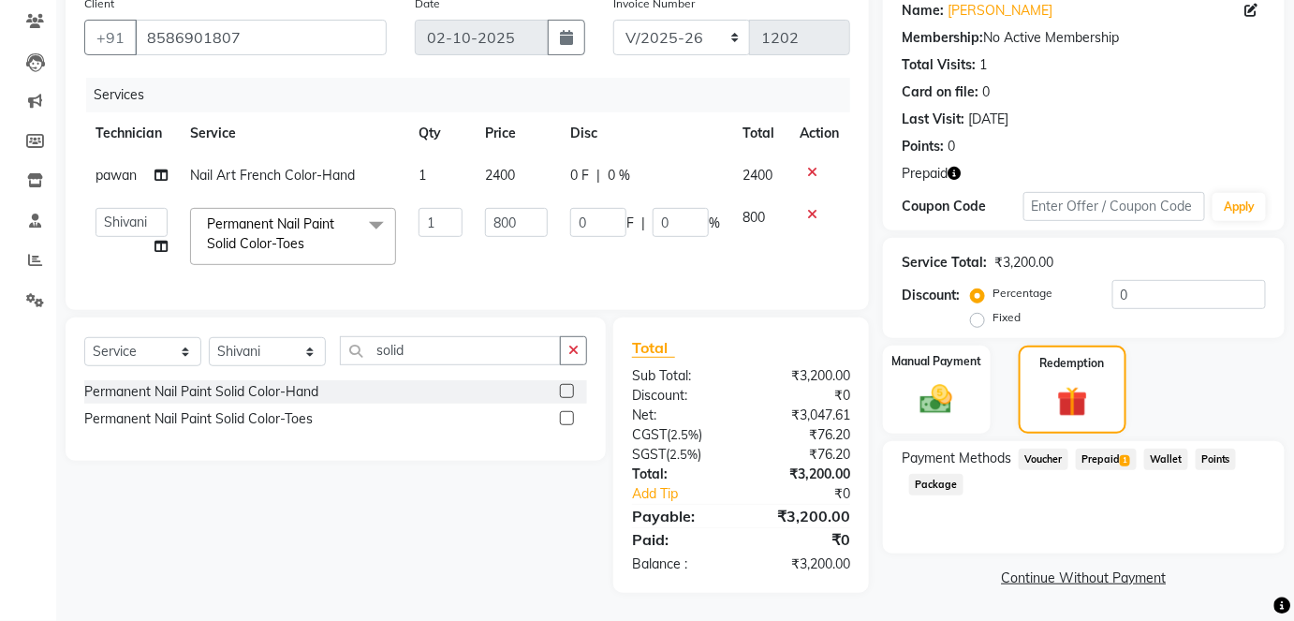
click at [1110, 449] on span "Prepaid 1" at bounding box center [1106, 460] width 61 height 22
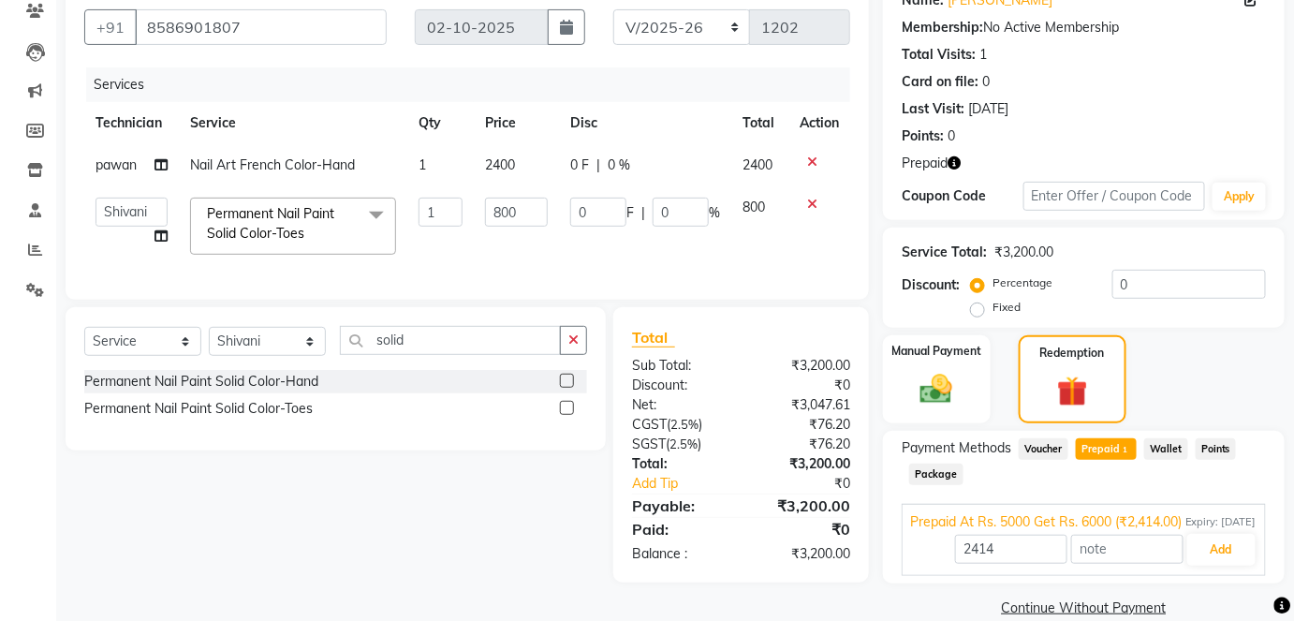
scroll to position [212, 0]
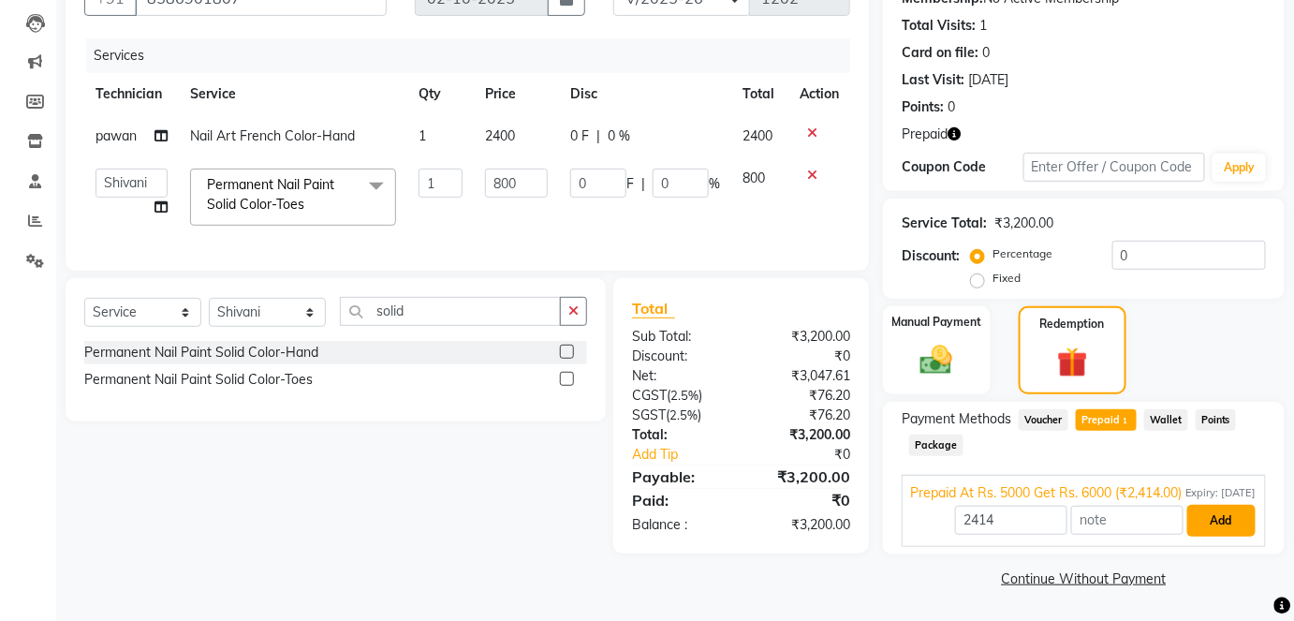
click at [1219, 524] on button "Add" at bounding box center [1222, 521] width 68 height 32
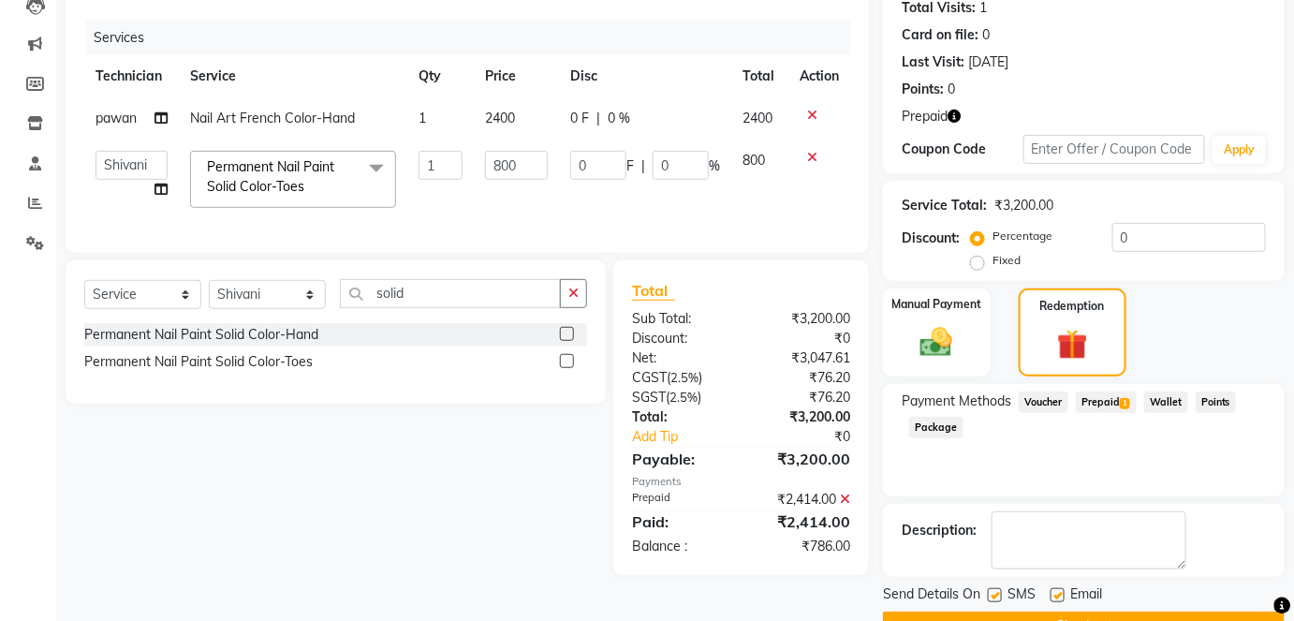
scroll to position [257, 0]
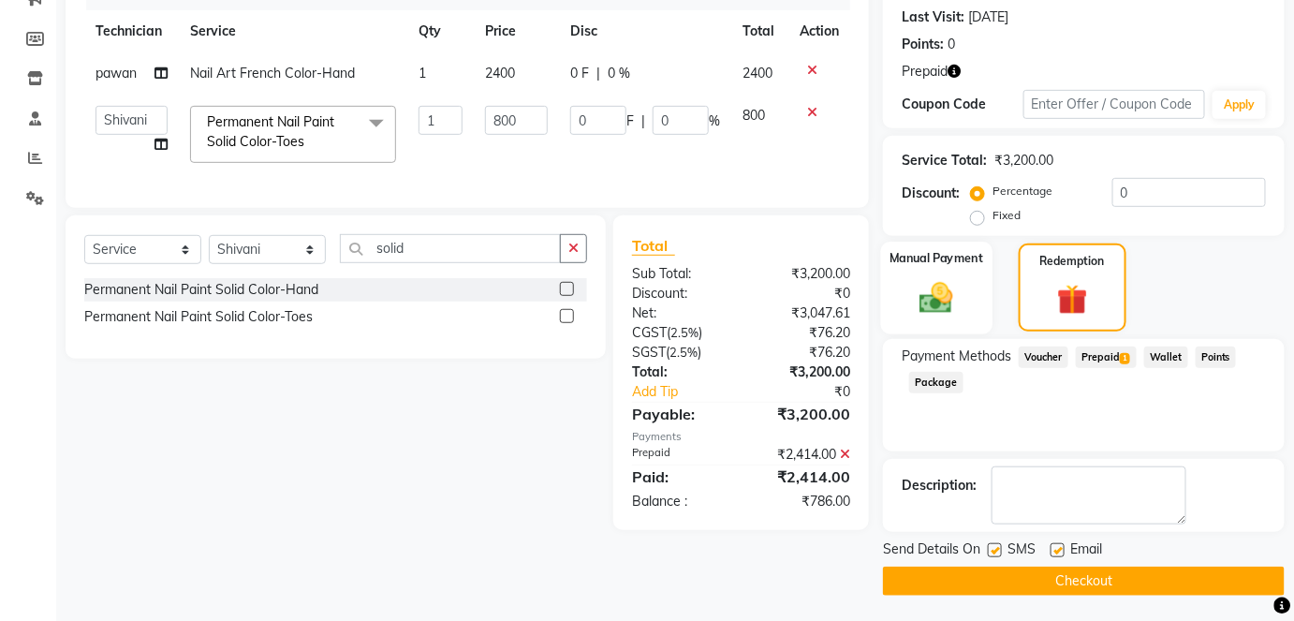
click at [944, 294] on img at bounding box center [936, 297] width 54 height 38
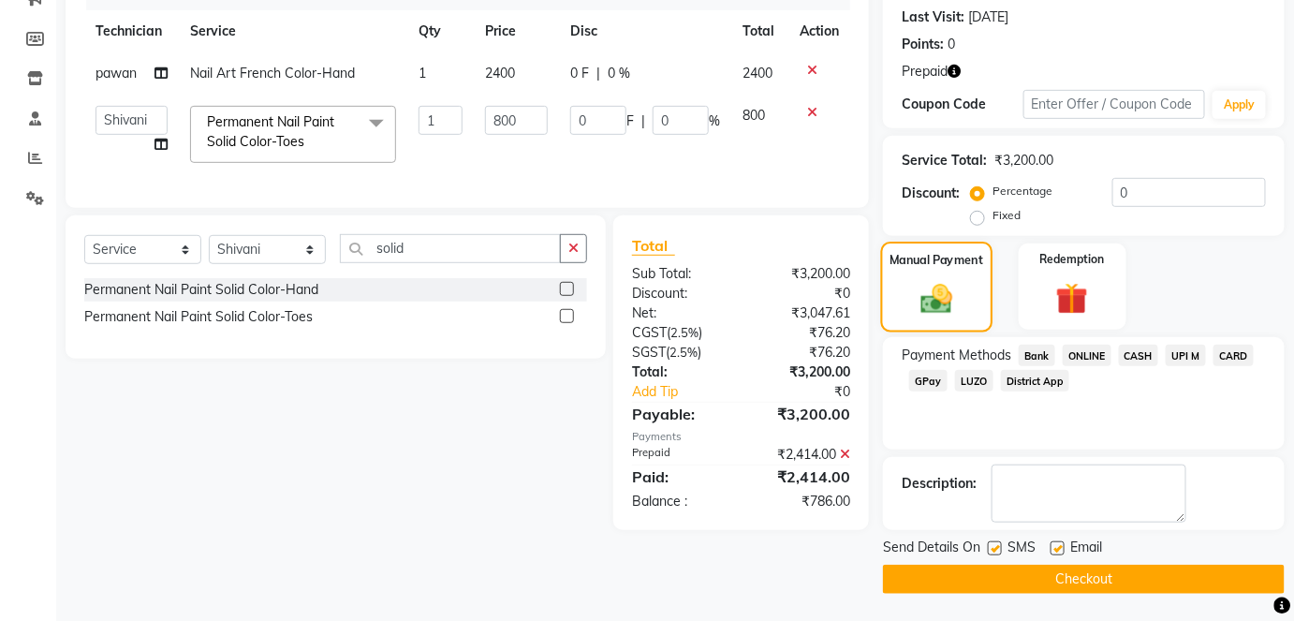
scroll to position [256, 0]
click at [1136, 354] on span "CASH" at bounding box center [1139, 357] width 40 height 22
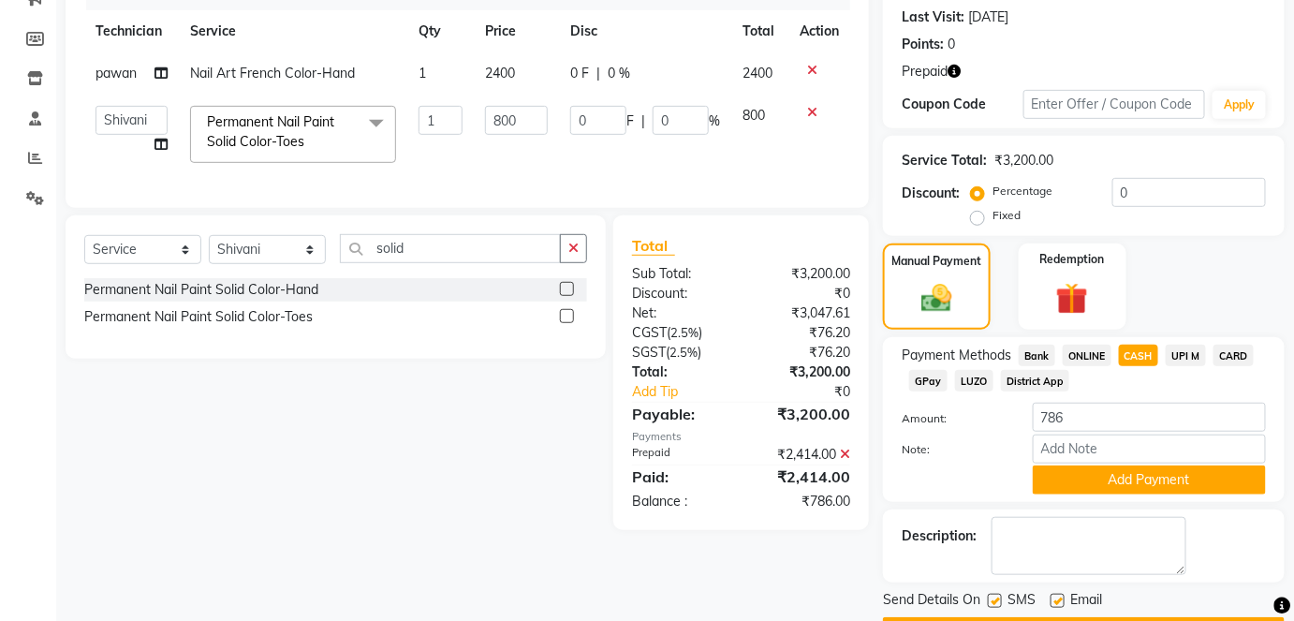
scroll to position [308, 0]
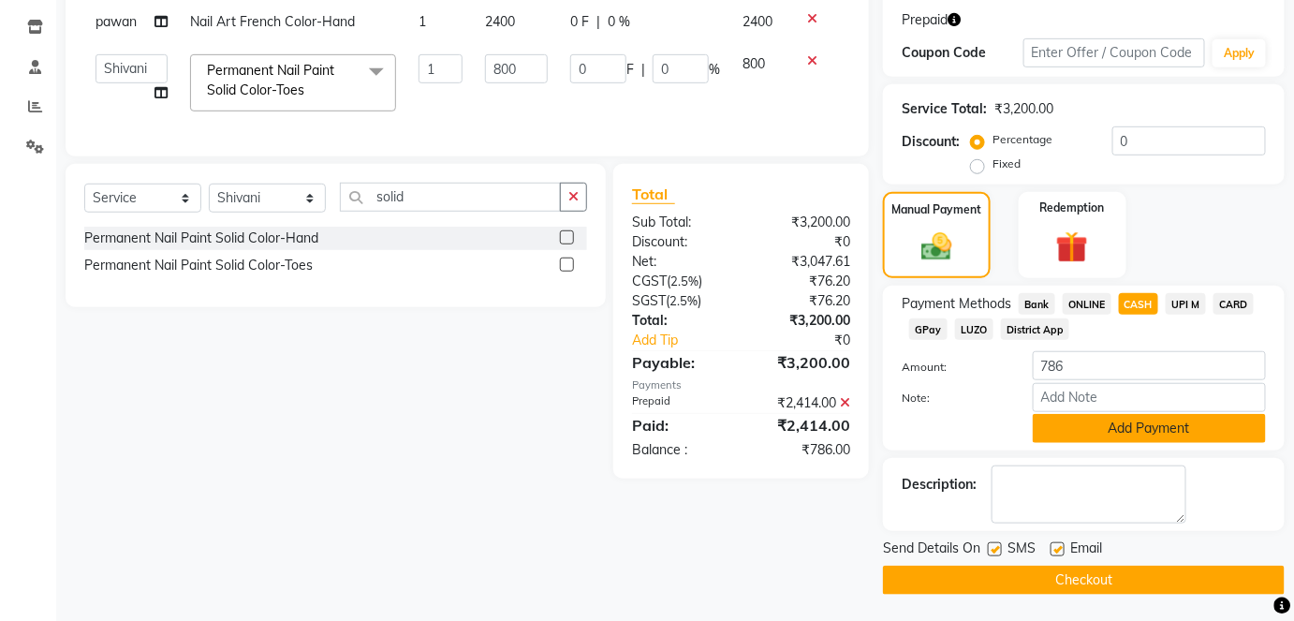
click at [1128, 425] on button "Add Payment" at bounding box center [1149, 428] width 233 height 29
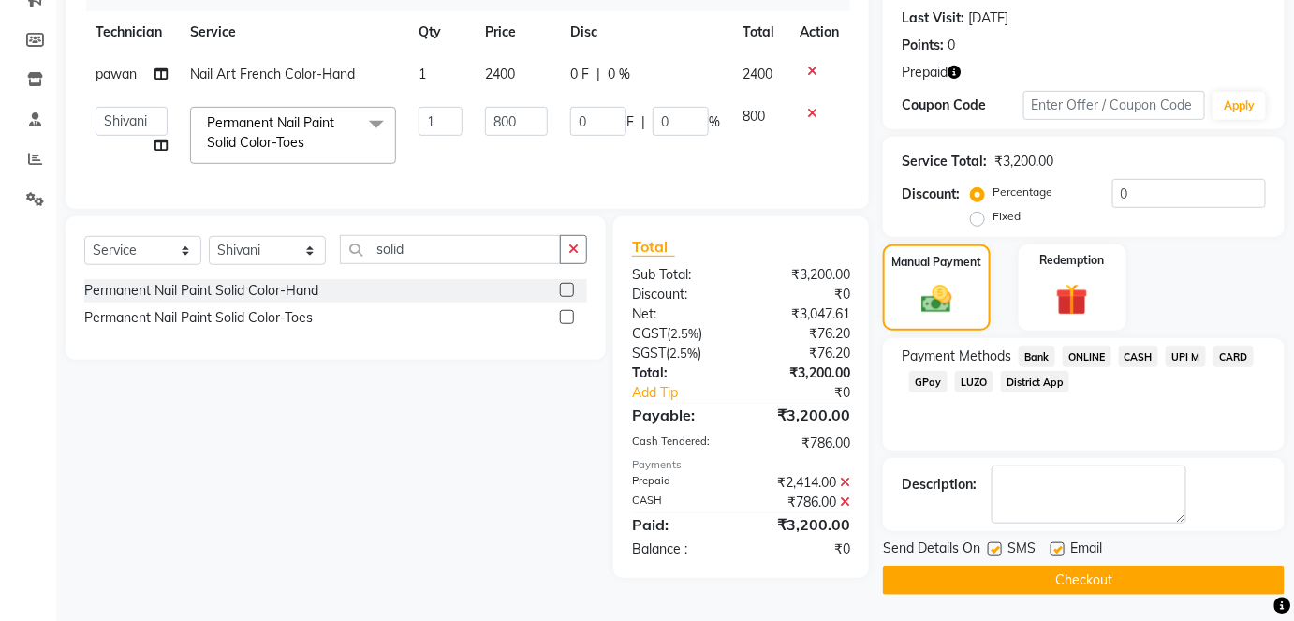
click at [1086, 575] on button "Checkout" at bounding box center [1084, 580] width 402 height 29
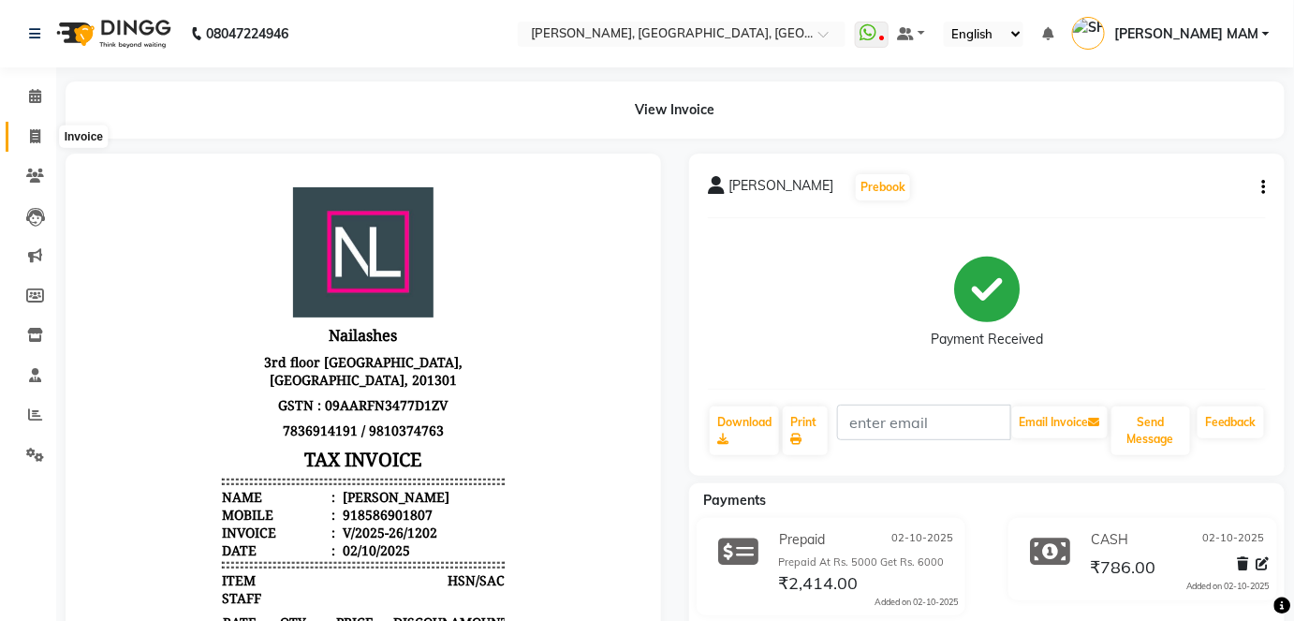
click at [37, 133] on icon at bounding box center [35, 136] width 10 height 14
select select "service"
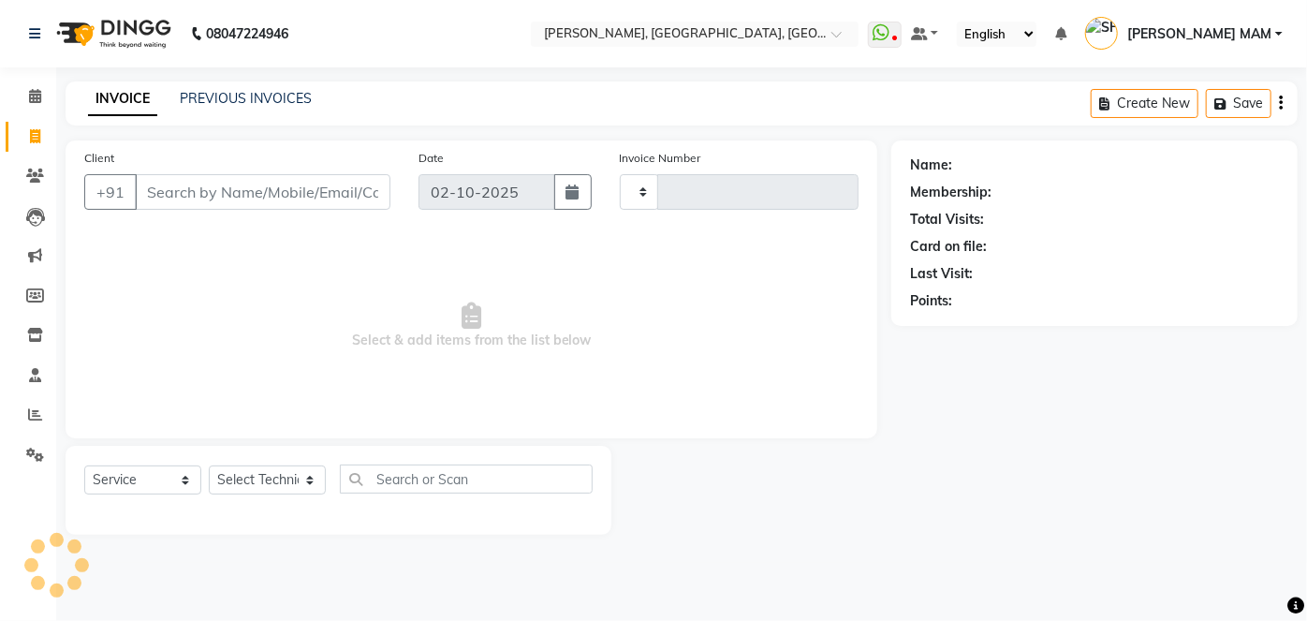
type input "1203"
select select "5188"
click at [246, 96] on link "PREVIOUS INVOICES" at bounding box center [246, 98] width 132 height 17
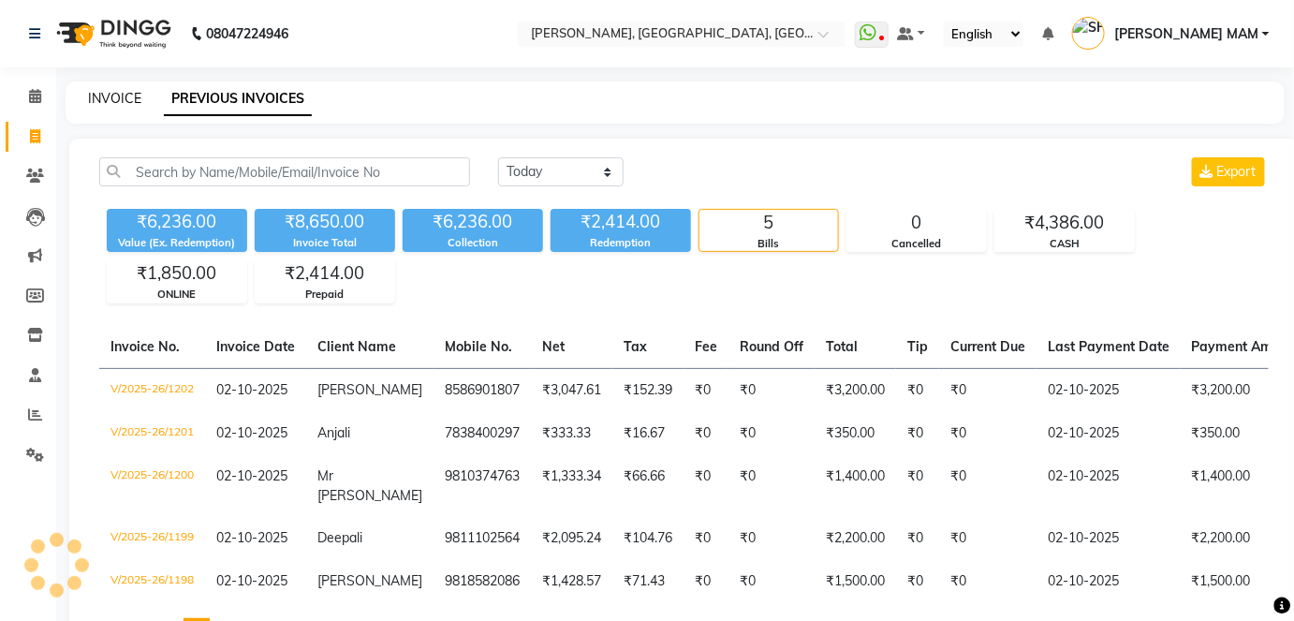
click at [126, 97] on link "INVOICE" at bounding box center [114, 98] width 53 height 17
select select "5188"
select select "service"
